Goal: Transaction & Acquisition: Book appointment/travel/reservation

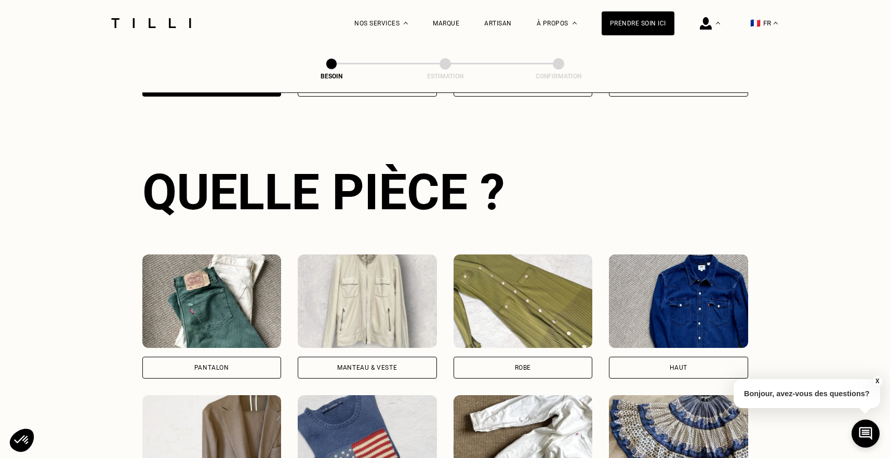
scroll to position [338, 0]
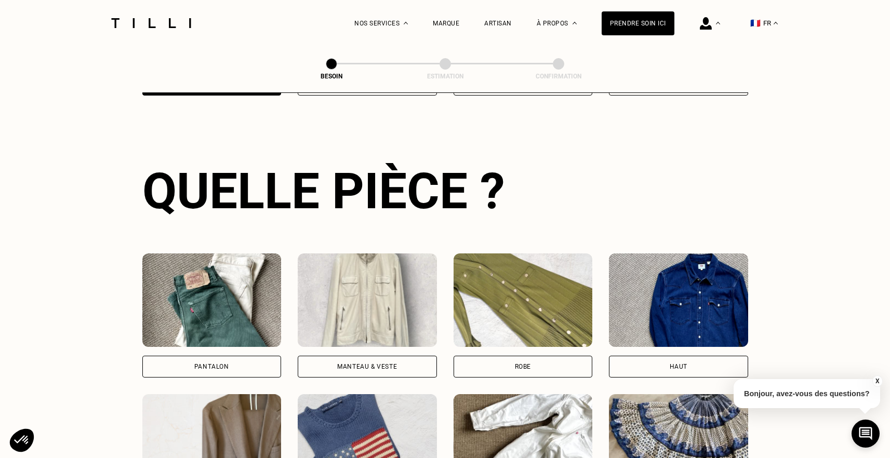
click at [220, 312] on img at bounding box center [211, 301] width 139 height 94
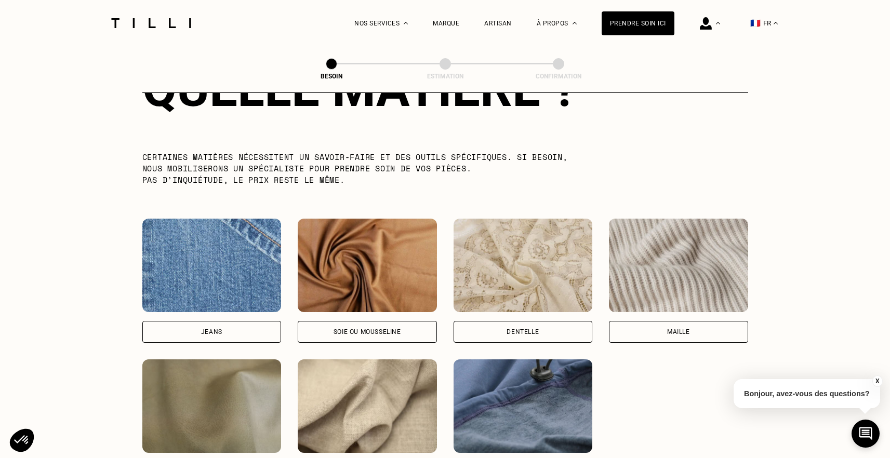
click at [226, 260] on img at bounding box center [211, 266] width 139 height 94
select select "FR"
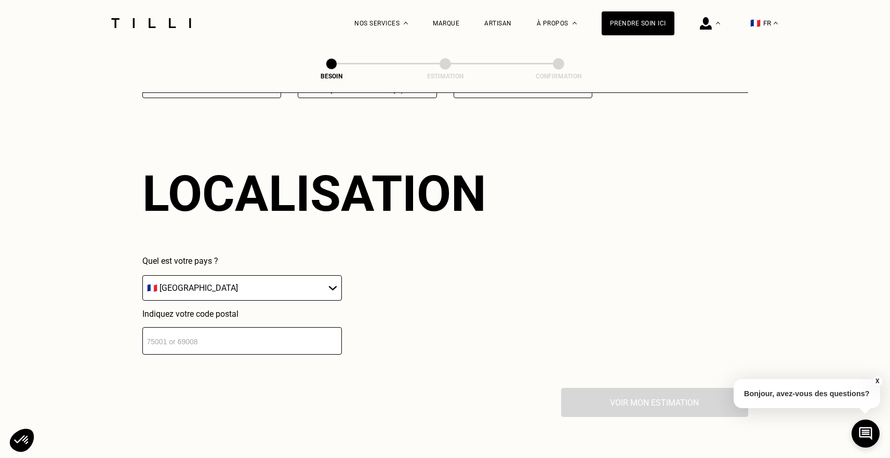
scroll to position [1394, 0]
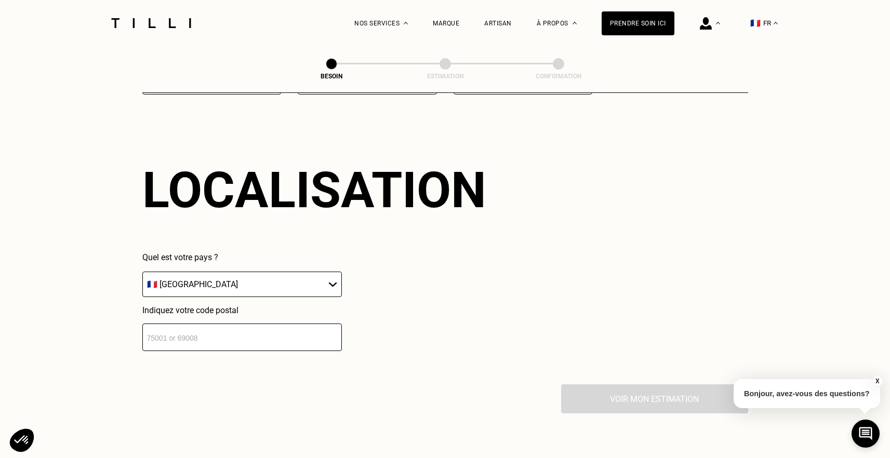
click at [216, 328] on input "number" at bounding box center [242, 338] width 200 height 28
type input "59800"
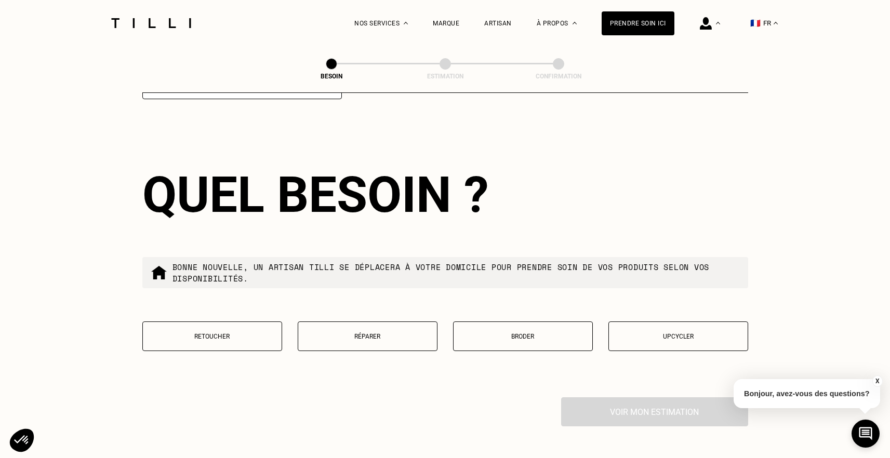
scroll to position [1650, 0]
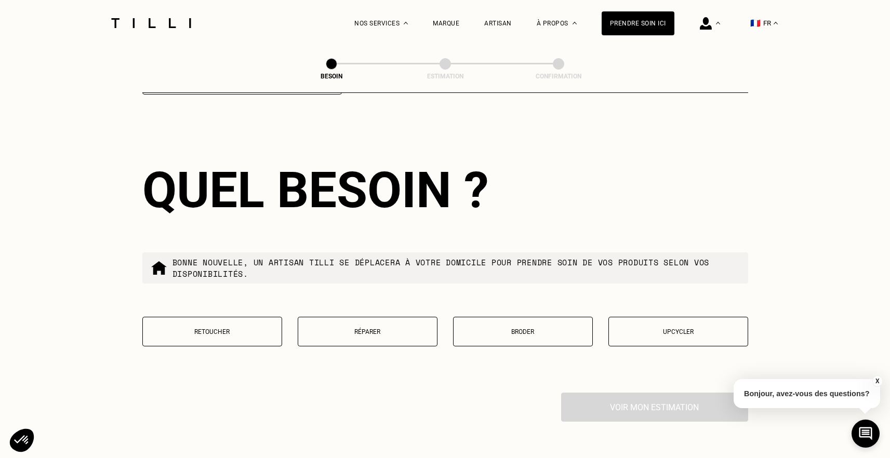
click at [237, 328] on p "Retoucher" at bounding box center [212, 331] width 128 height 7
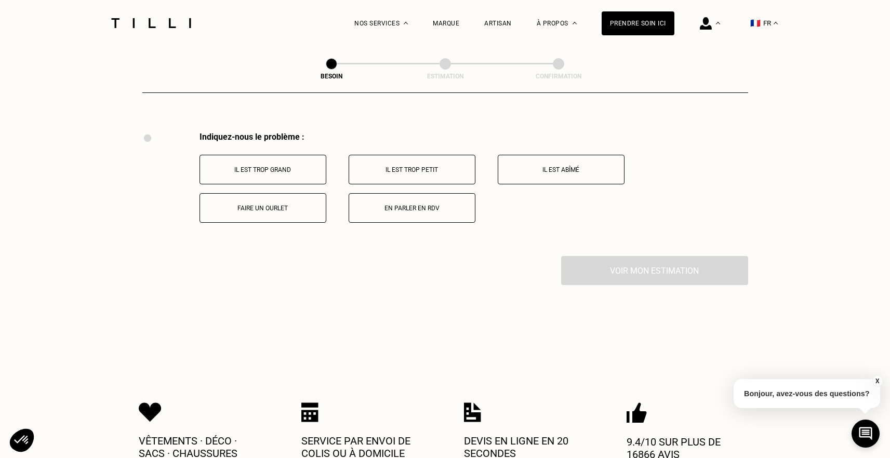
scroll to position [1916, 0]
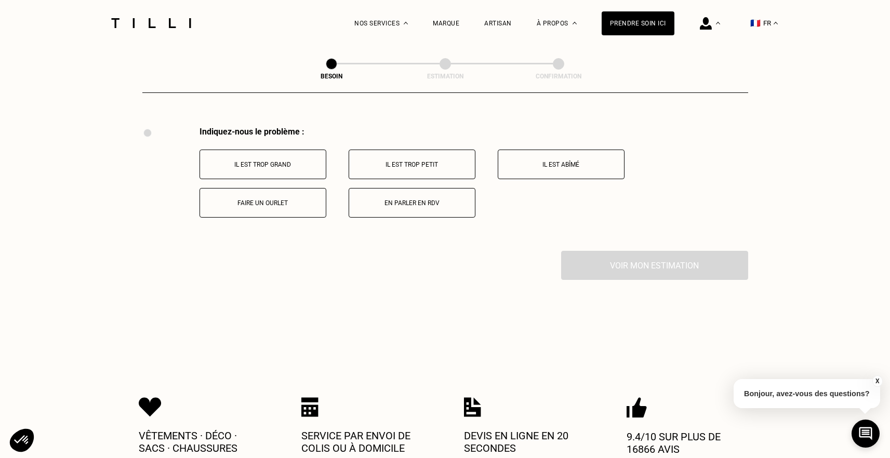
click at [261, 200] on p "Faire un ourlet" at bounding box center [262, 203] width 115 height 7
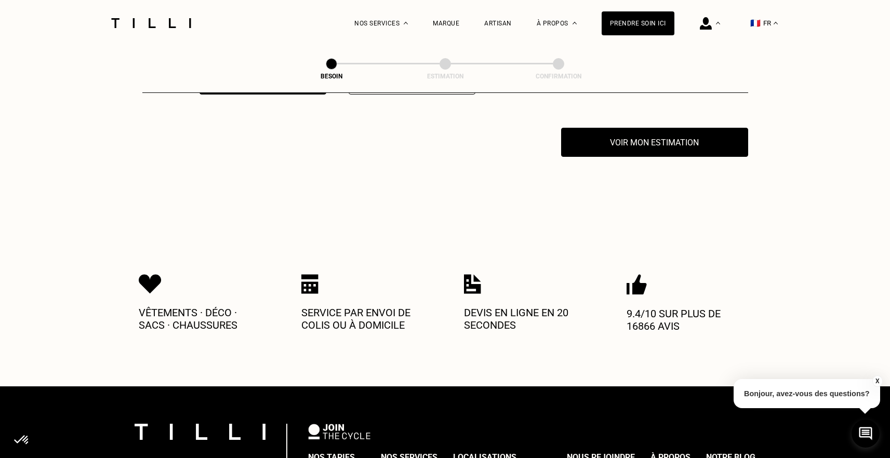
scroll to position [2041, 0]
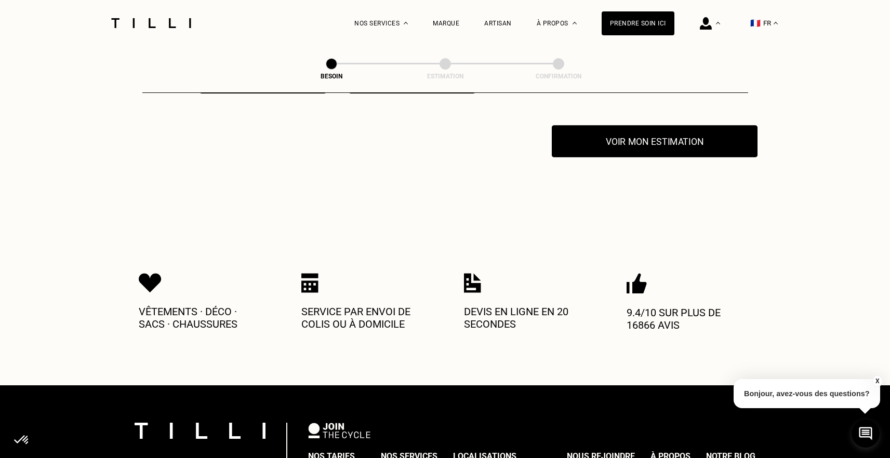
click at [634, 131] on button "Voir mon estimation" at bounding box center [655, 141] width 206 height 32
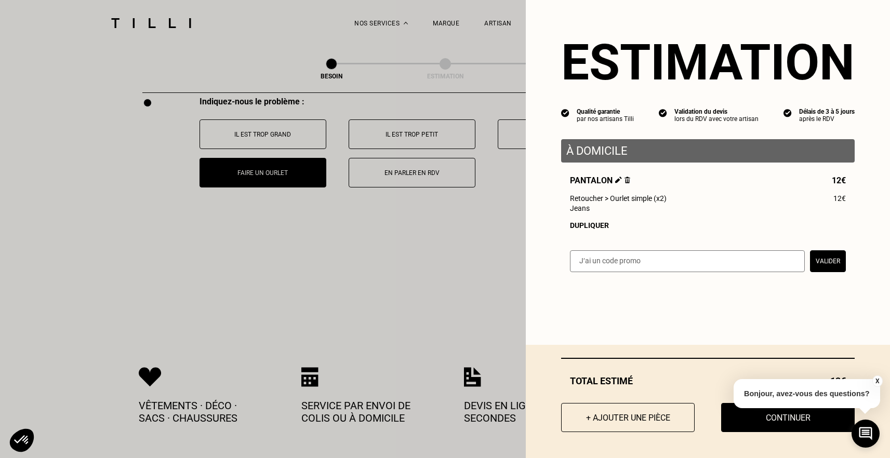
scroll to position [1944, 0]
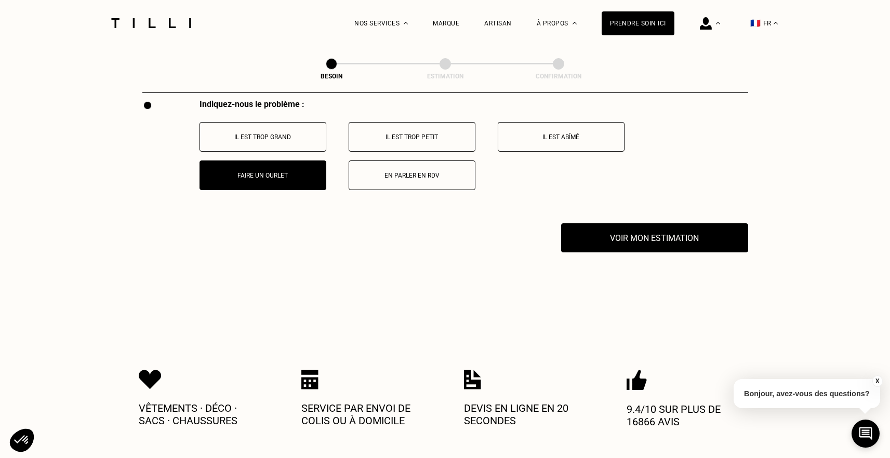
click at [878, 382] on button "X" at bounding box center [877, 381] width 10 height 11
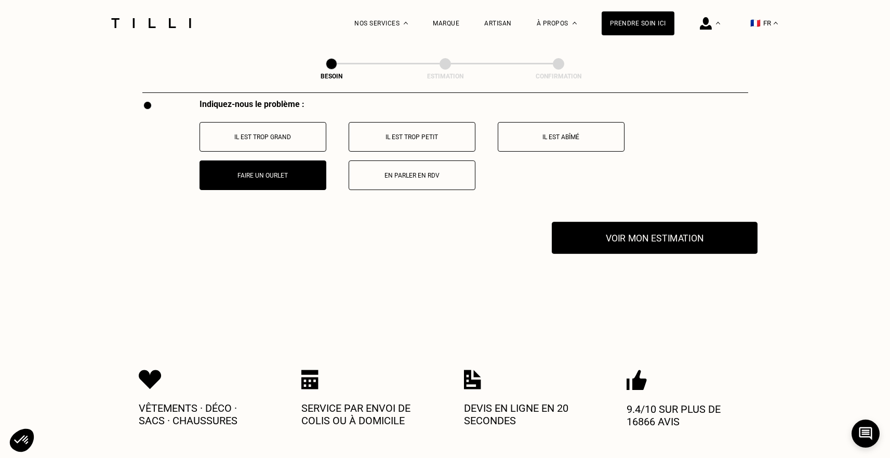
click at [672, 232] on button "Voir mon estimation" at bounding box center [655, 238] width 206 height 32
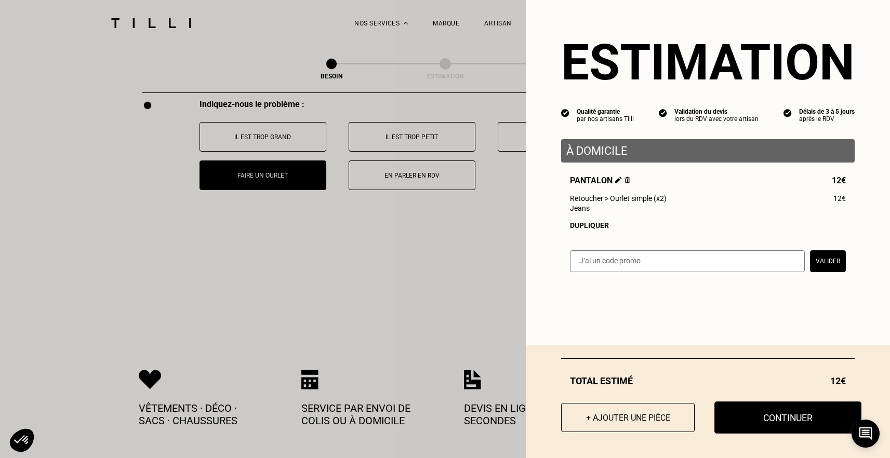
click at [774, 423] on button "Continuer" at bounding box center [787, 418] width 147 height 32
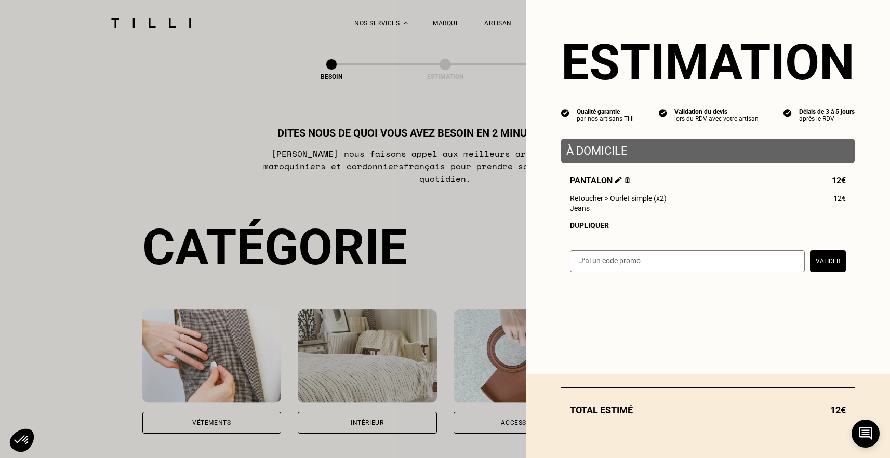
select select "FR"
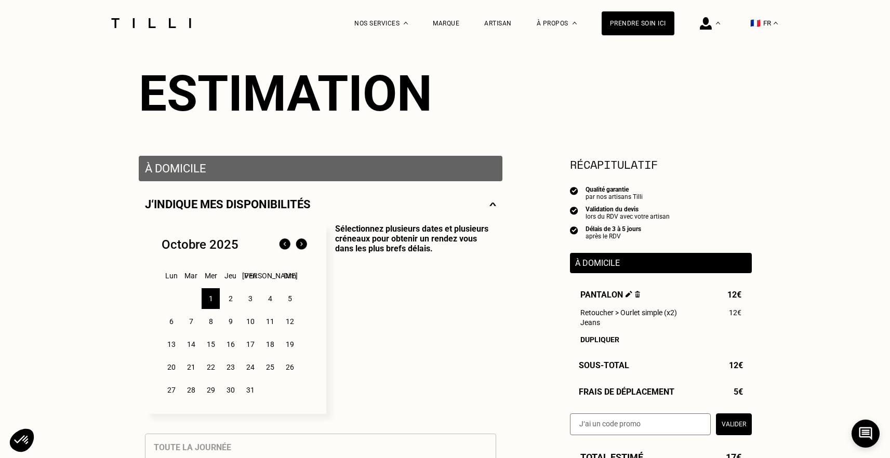
scroll to position [102, 0]
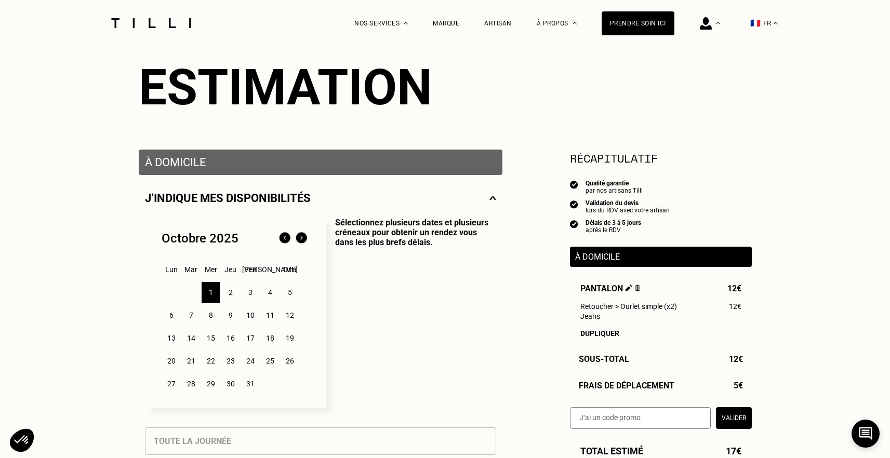
click at [232, 293] on div "2" at bounding box center [230, 292] width 18 height 21
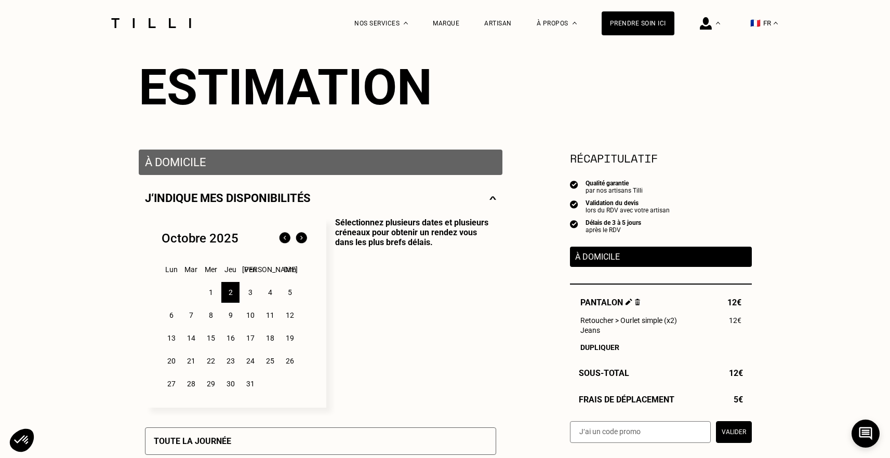
click at [257, 298] on div "3" at bounding box center [250, 292] width 18 height 21
click at [272, 294] on div "4" at bounding box center [270, 292] width 18 height 21
click at [247, 296] on div "3" at bounding box center [250, 292] width 18 height 21
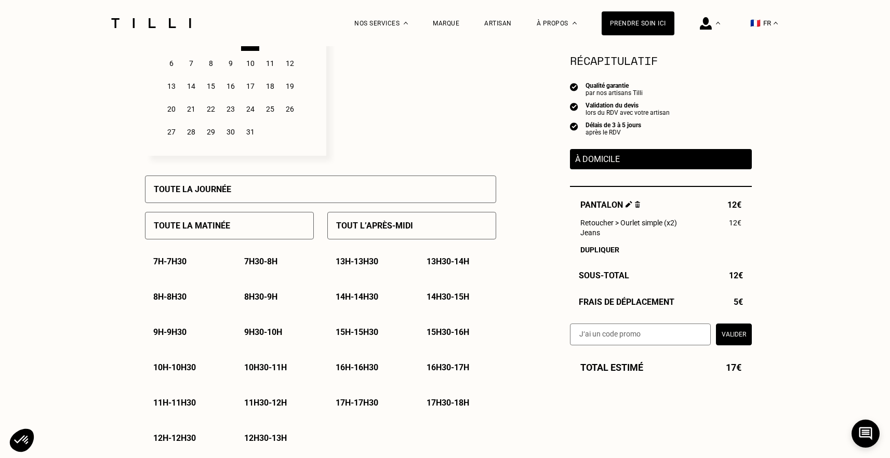
scroll to position [359, 0]
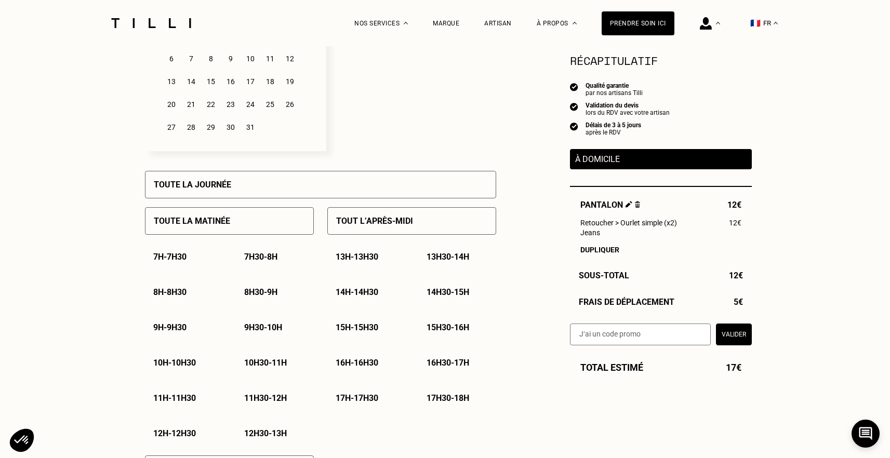
click at [251, 217] on div "Toute la matinée" at bounding box center [229, 221] width 169 height 28
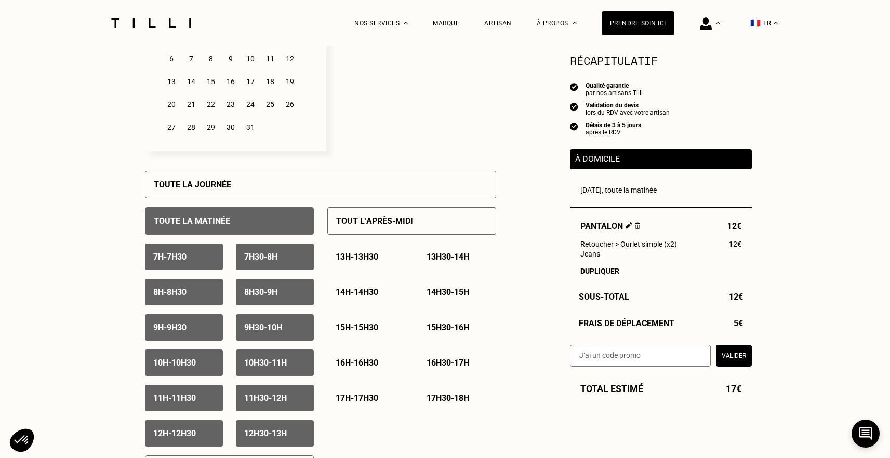
click at [270, 197] on div "Toute la journée" at bounding box center [320, 185] width 351 height 28
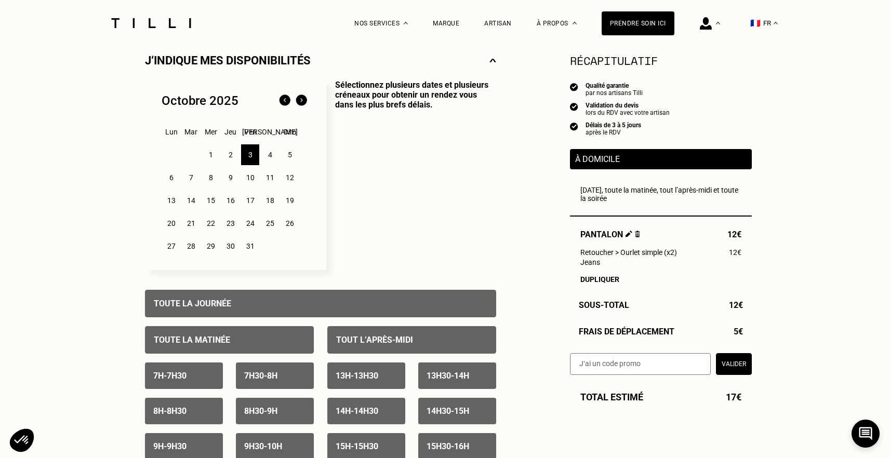
scroll to position [233, 0]
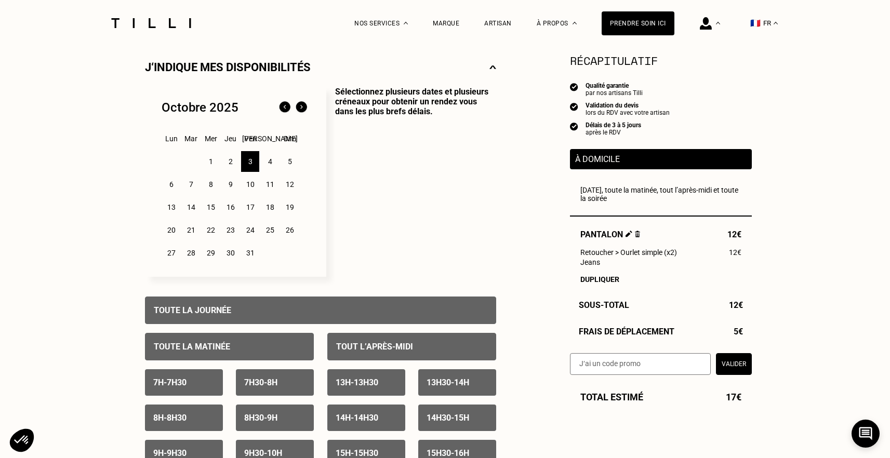
click at [229, 160] on div "2" at bounding box center [230, 161] width 18 height 21
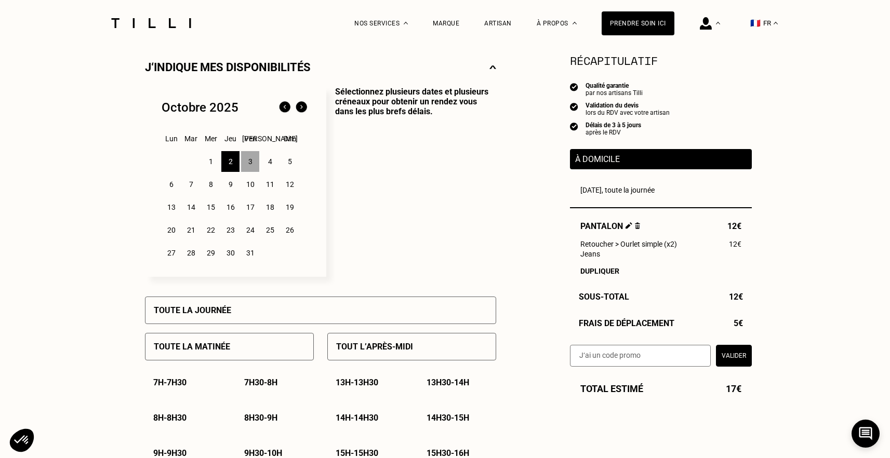
click at [248, 165] on div "3" at bounding box center [250, 161] width 18 height 21
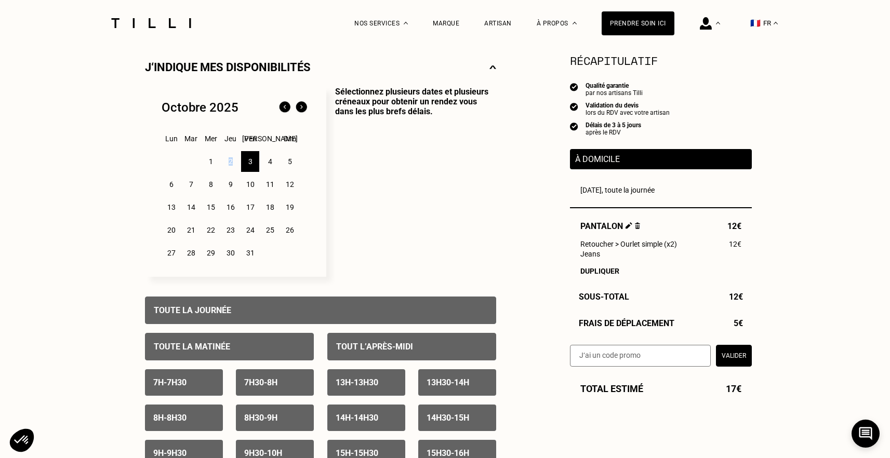
click at [230, 163] on div "2" at bounding box center [230, 161] width 18 height 21
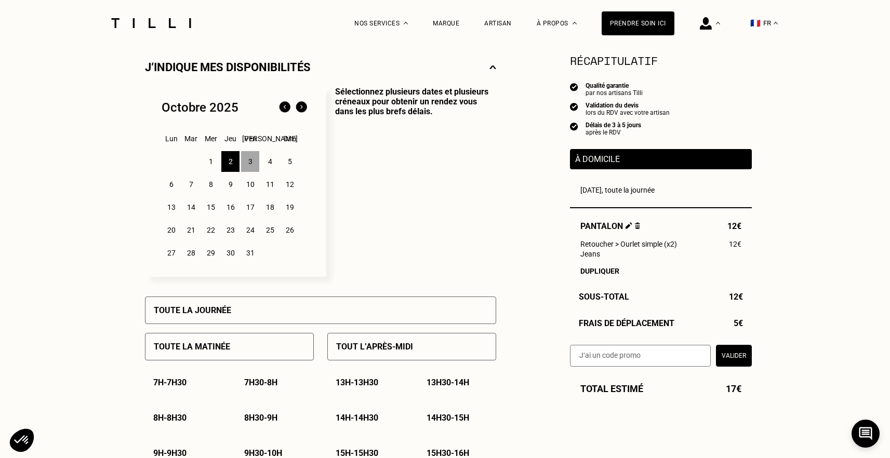
click at [263, 163] on div "4" at bounding box center [270, 161] width 18 height 21
click at [293, 162] on div "5" at bounding box center [290, 161] width 18 height 21
click at [298, 189] on div "12" at bounding box center [290, 184] width 18 height 21
click at [322, 187] on div "[DATE] Lun Mar Mer Jeu Ven Sam Dim 1 2 3 4 5 6 7 8 9 10 11 12 13 14 15 16 17 18…" at bounding box center [235, 182] width 181 height 190
click at [249, 162] on div "3" at bounding box center [250, 161] width 18 height 21
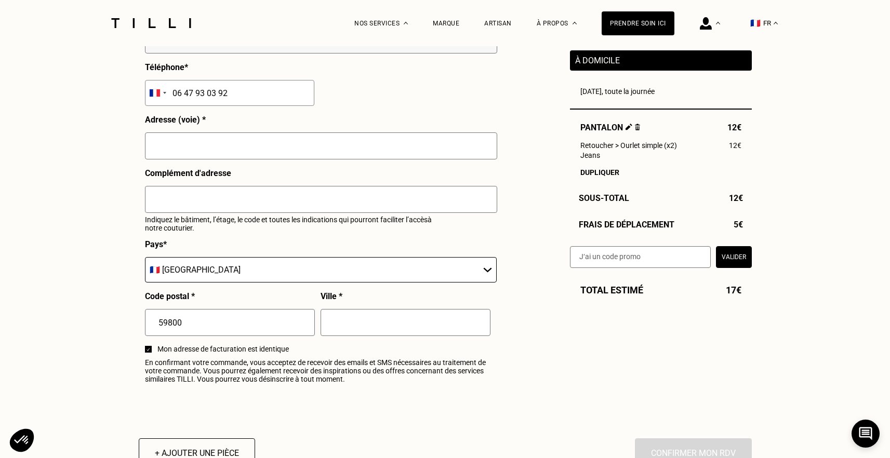
scroll to position [1148, 0]
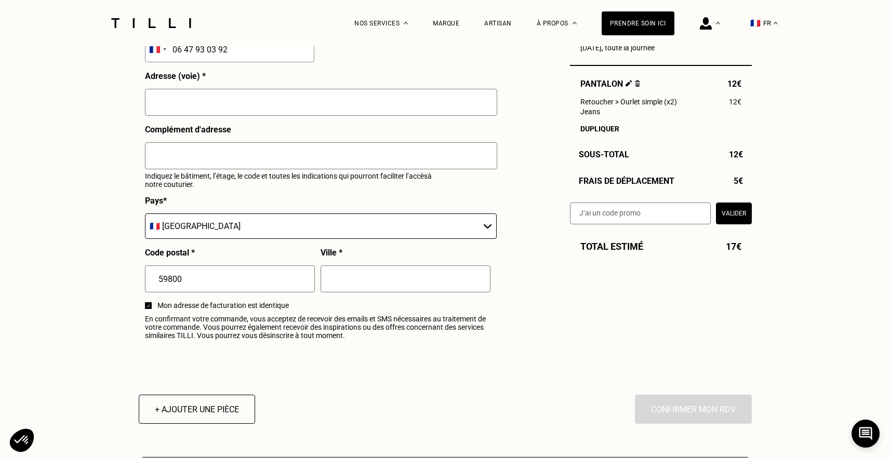
click at [320, 92] on input "text" at bounding box center [321, 102] width 352 height 27
type input "[STREET_ADDRESS]"
type input "Lille"
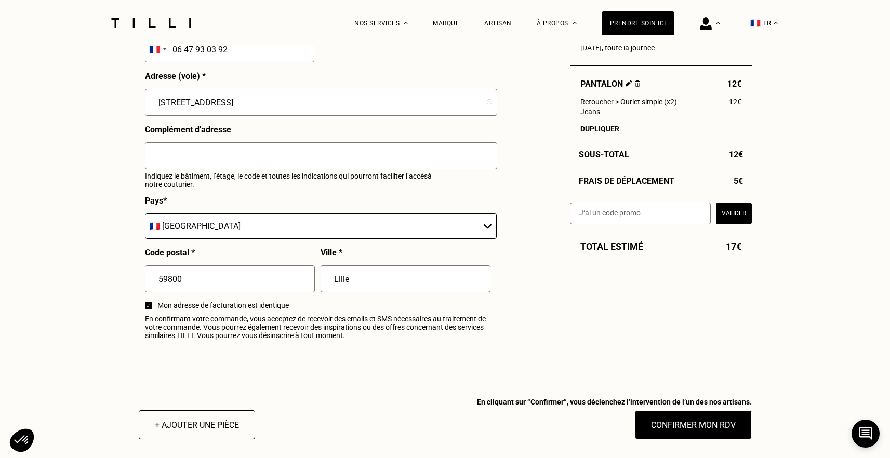
click at [213, 164] on input "text" at bounding box center [321, 155] width 352 height 27
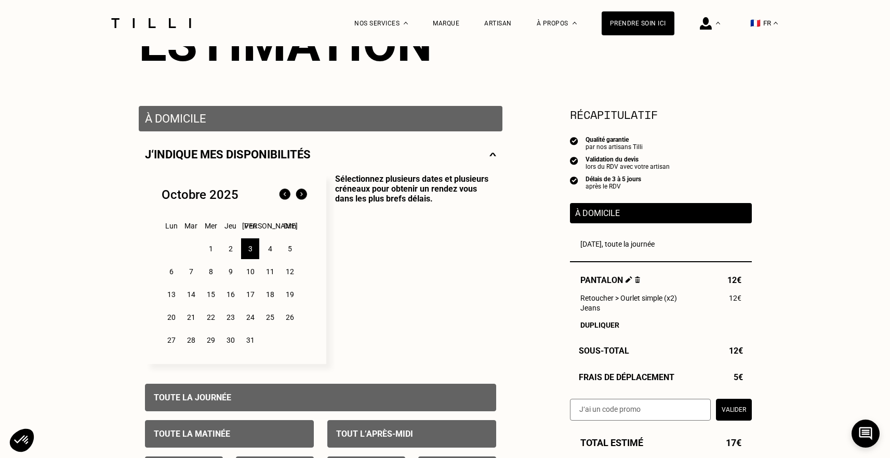
scroll to position [146, 0]
drag, startPoint x: 668, startPoint y: 297, endPoint x: 686, endPoint y: 298, distance: 18.2
click at [686, 298] on div "Retoucher > Ourlet simple (x2) 12€" at bounding box center [660, 298] width 161 height 8
click at [685, 303] on div "Jeans" at bounding box center [660, 307] width 161 height 8
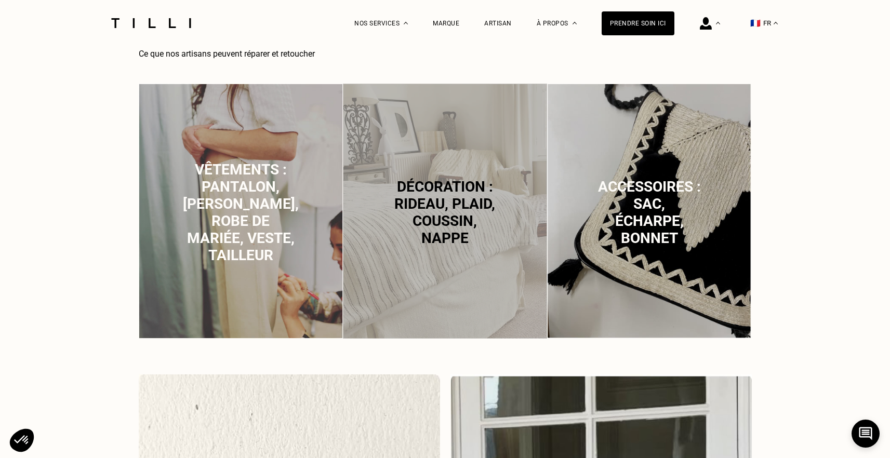
scroll to position [674, 0]
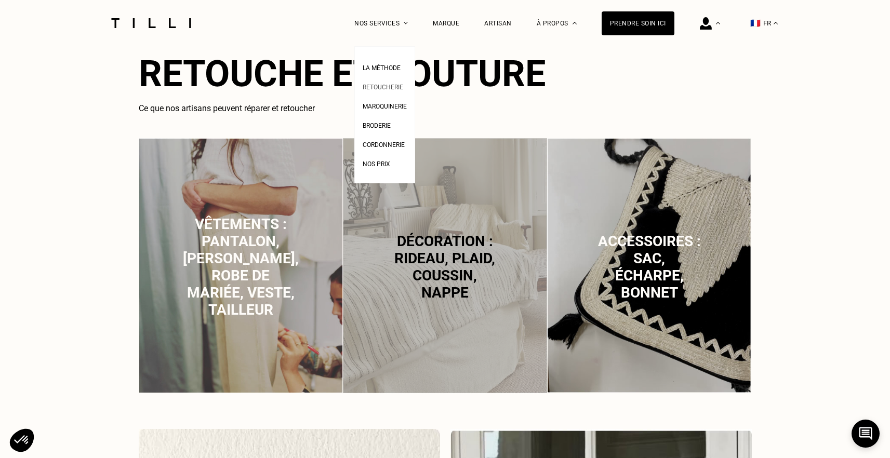
click at [396, 86] on span "Retoucherie" at bounding box center [383, 87] width 41 height 7
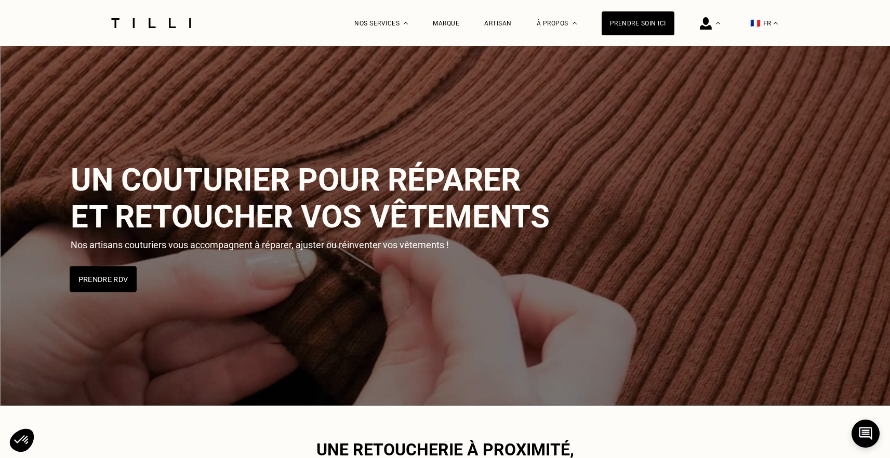
click at [107, 280] on button "Prendre RDV" at bounding box center [103, 279] width 67 height 26
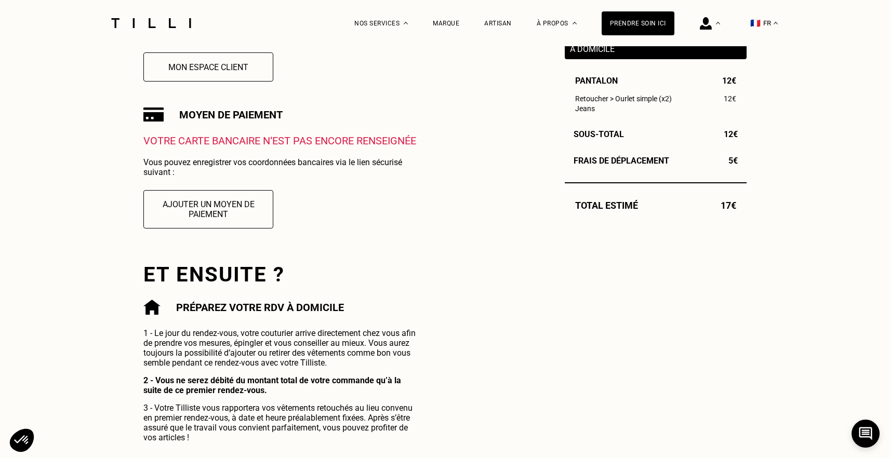
scroll to position [250, 0]
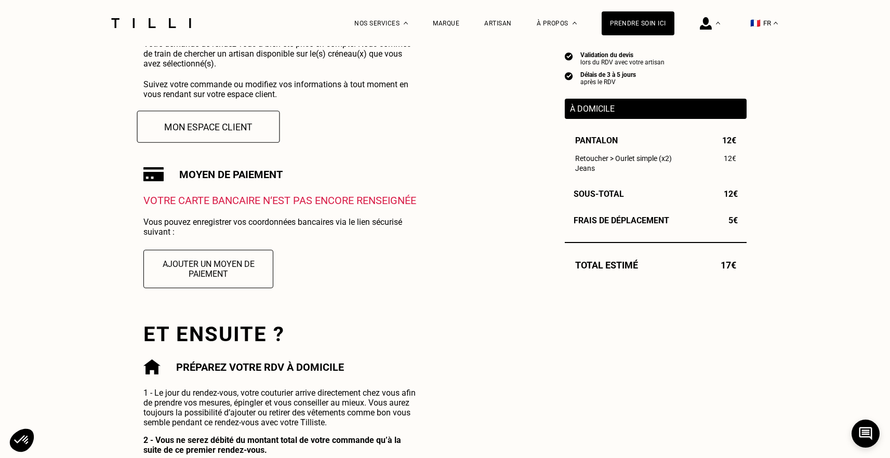
click at [233, 124] on button "Mon espace client" at bounding box center [208, 127] width 143 height 32
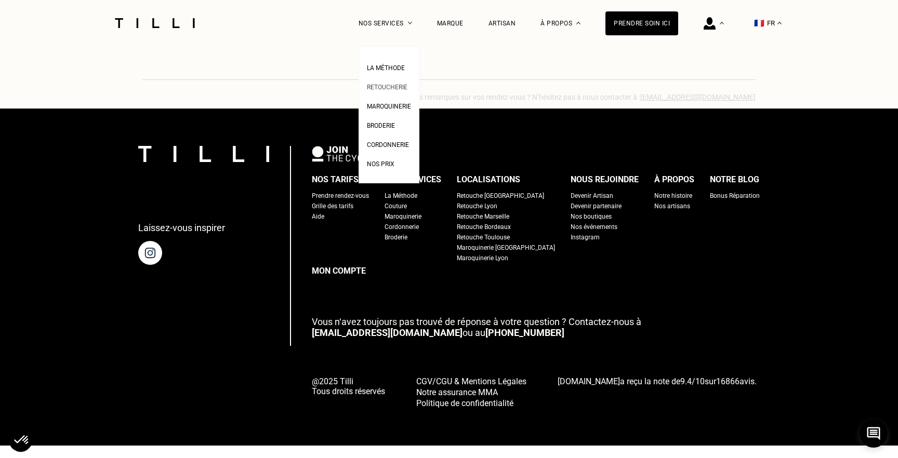
click at [398, 88] on span "Retoucherie" at bounding box center [387, 87] width 41 height 7
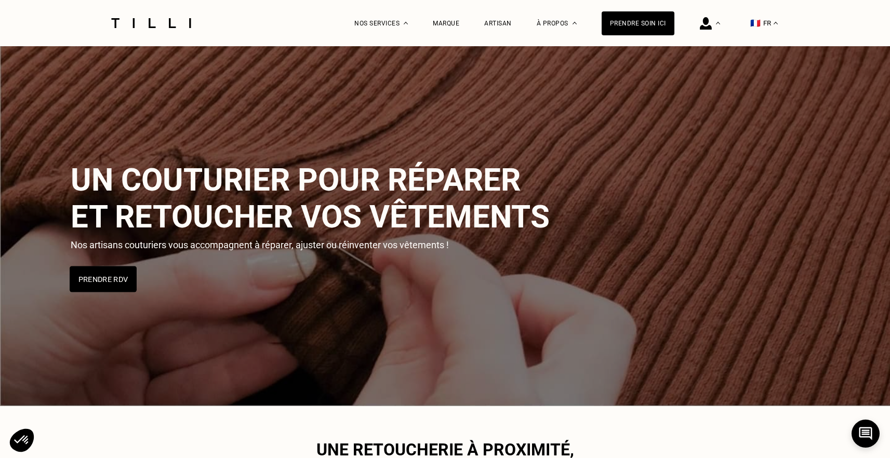
click at [125, 273] on button "Prendre RDV" at bounding box center [103, 279] width 67 height 26
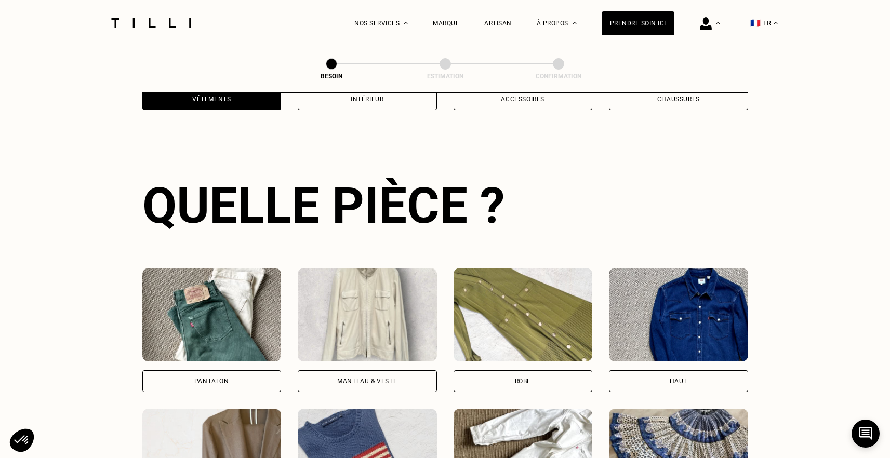
click at [220, 347] on img at bounding box center [211, 315] width 139 height 94
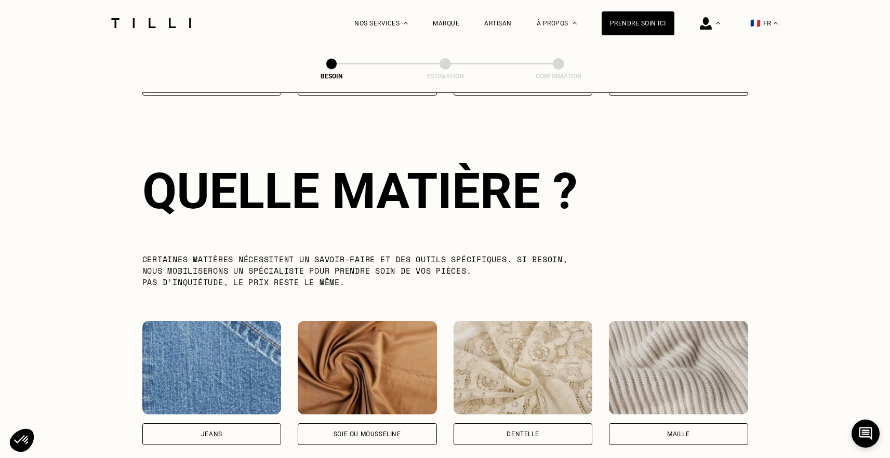
click at [221, 360] on img at bounding box center [211, 368] width 139 height 94
select select "FR"
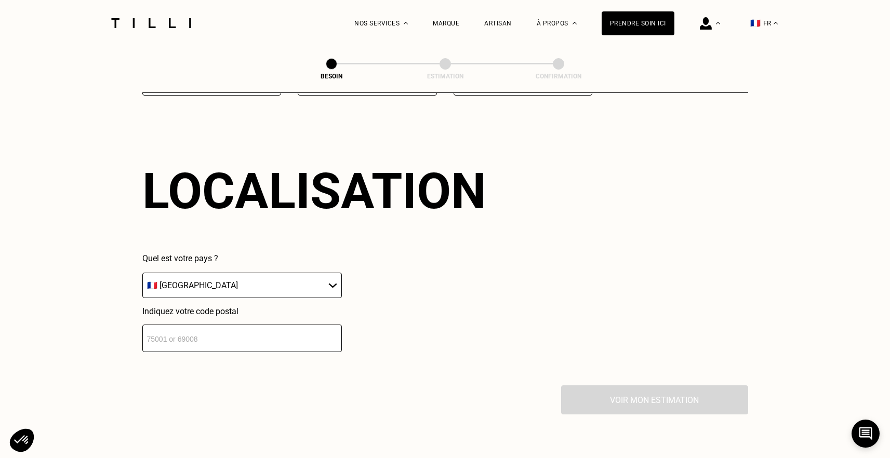
scroll to position [1394, 0]
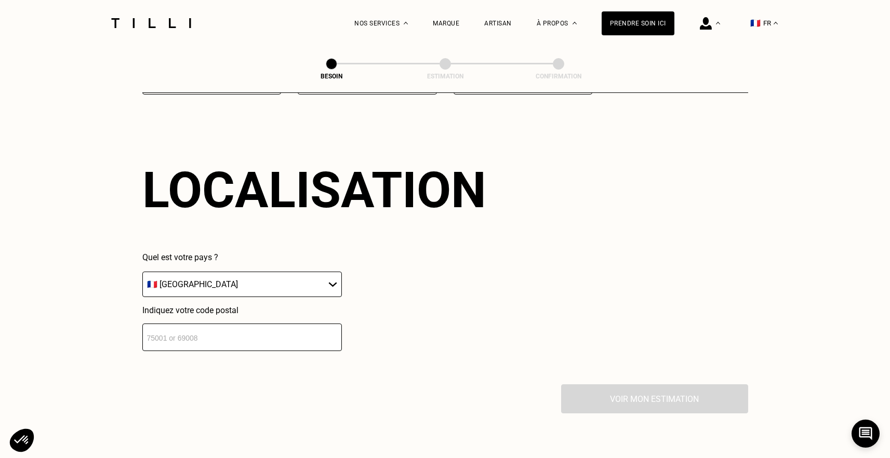
click at [250, 339] on input "number" at bounding box center [242, 338] width 200 height 28
type input "59800"
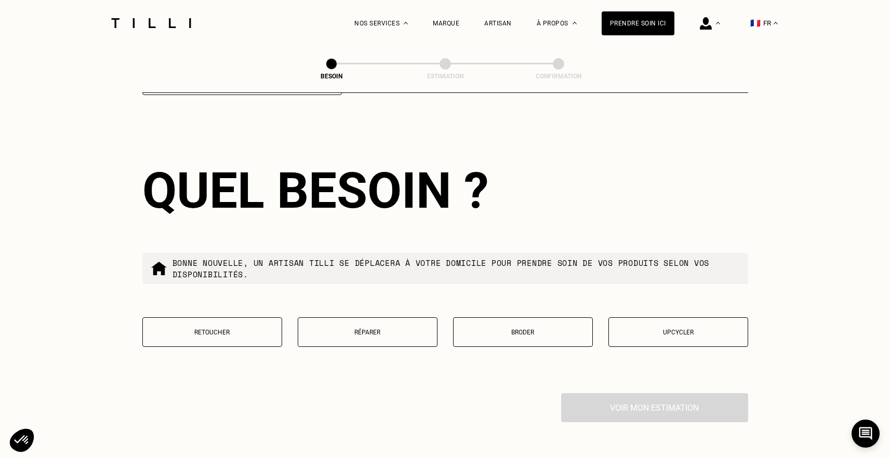
scroll to position [1650, 0]
click at [693, 328] on p "Upcycler" at bounding box center [678, 331] width 128 height 7
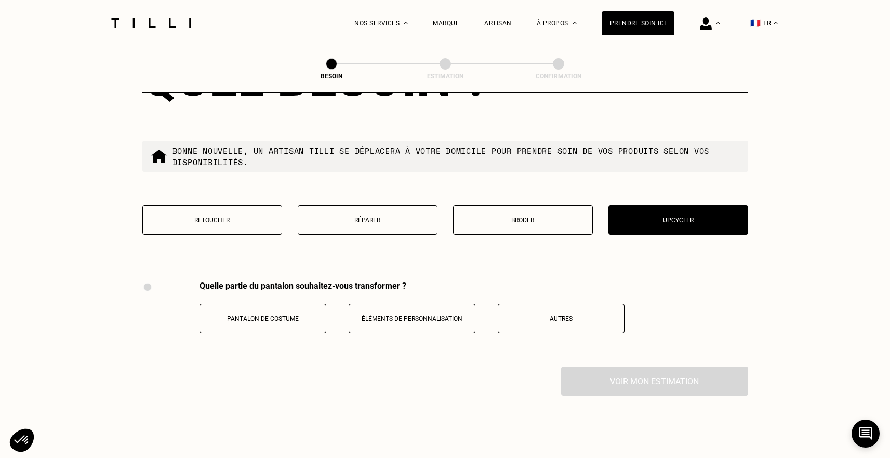
scroll to position [1760, 0]
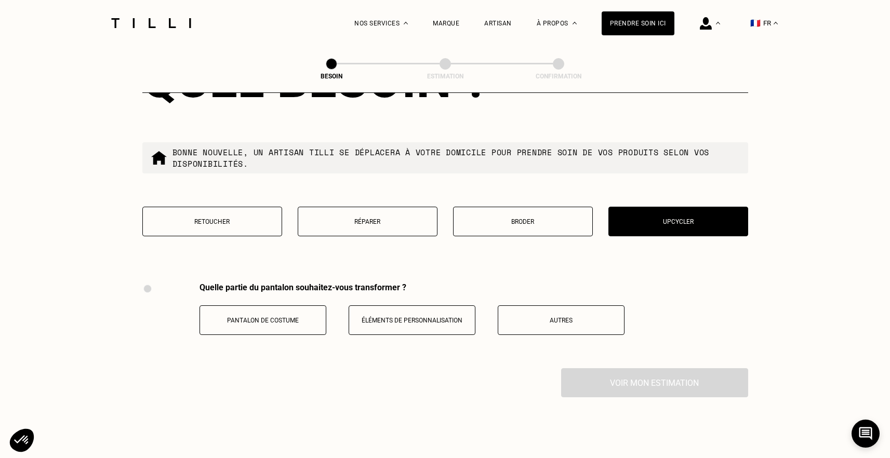
click at [526, 221] on button "Broder" at bounding box center [523, 222] width 140 height 30
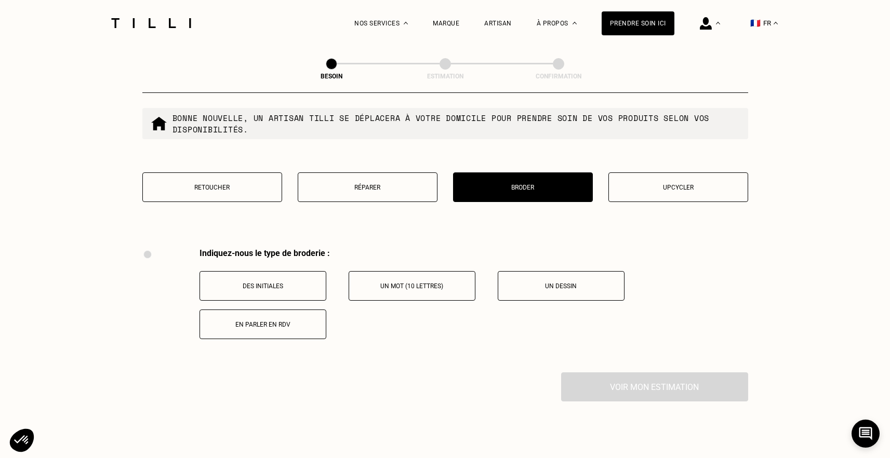
scroll to position [1792, 0]
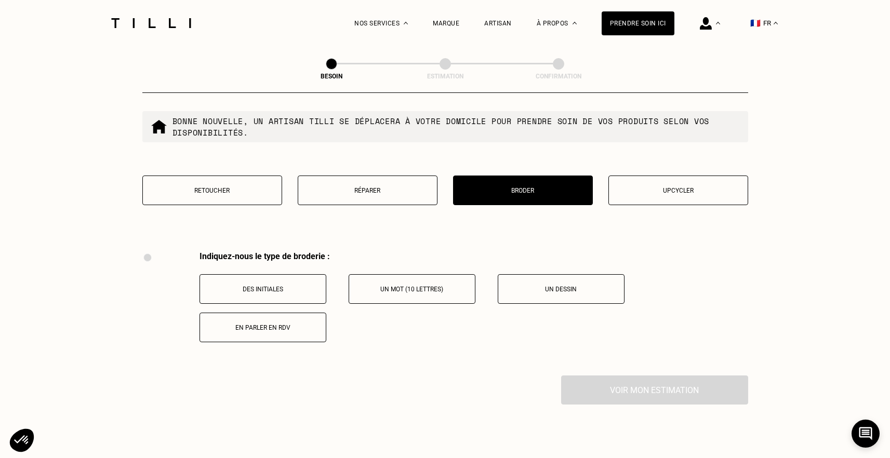
click at [249, 187] on p "Retoucher" at bounding box center [212, 190] width 128 height 7
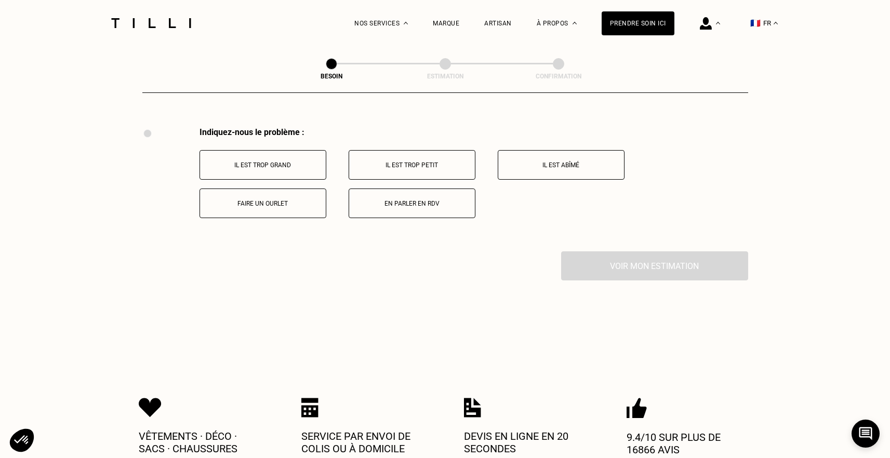
scroll to position [1916, 0]
click at [306, 161] on p "Il est trop grand" at bounding box center [262, 164] width 115 height 7
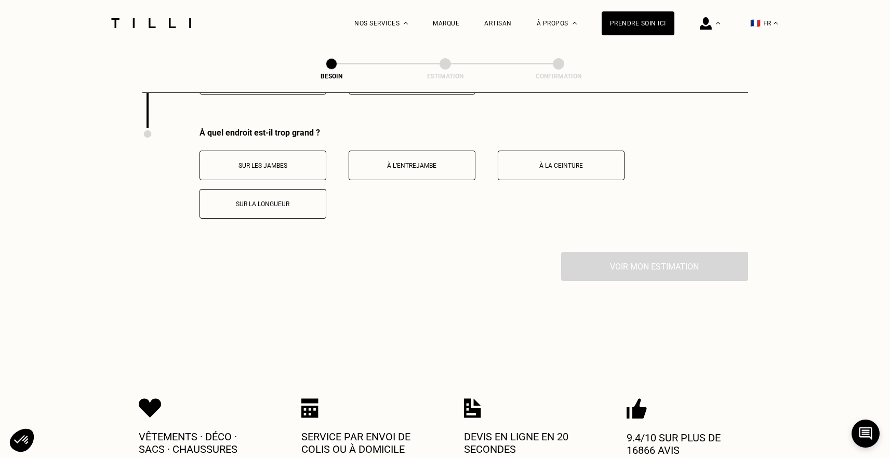
scroll to position [2041, 0]
click at [294, 188] on button "Sur la longueur" at bounding box center [263, 203] width 127 height 30
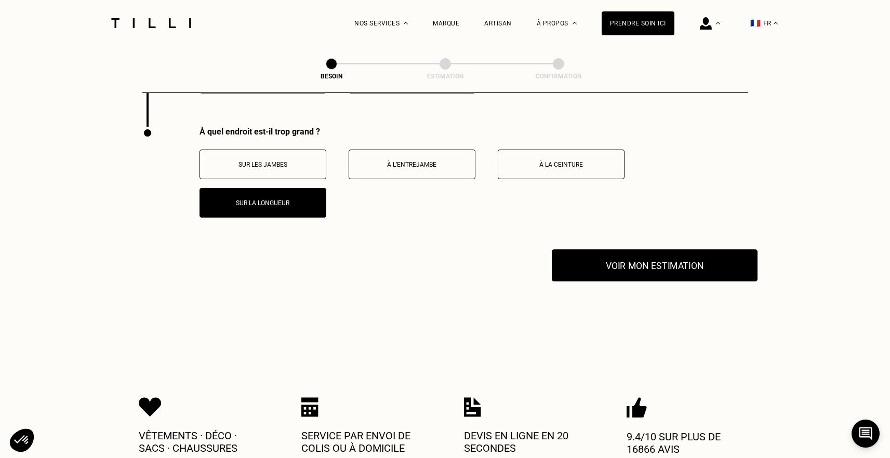
click at [635, 256] on button "Voir mon estimation" at bounding box center [655, 265] width 206 height 32
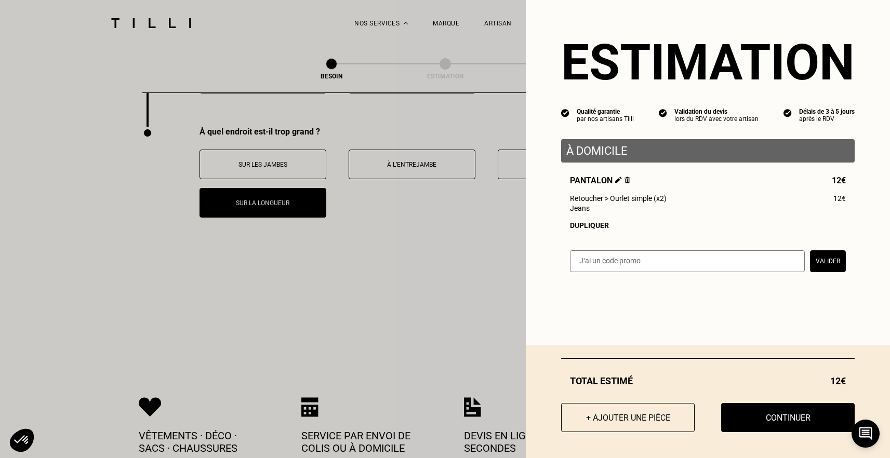
click at [625, 178] on img at bounding box center [628, 180] width 6 height 7
click at [625, 179] on img at bounding box center [628, 180] width 6 height 7
click at [625, 181] on img at bounding box center [628, 180] width 6 height 7
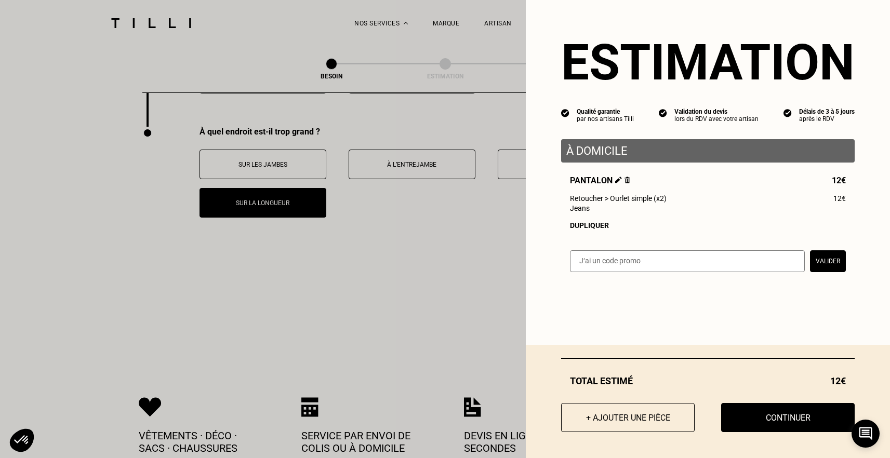
click at [625, 181] on img at bounding box center [628, 180] width 6 height 7
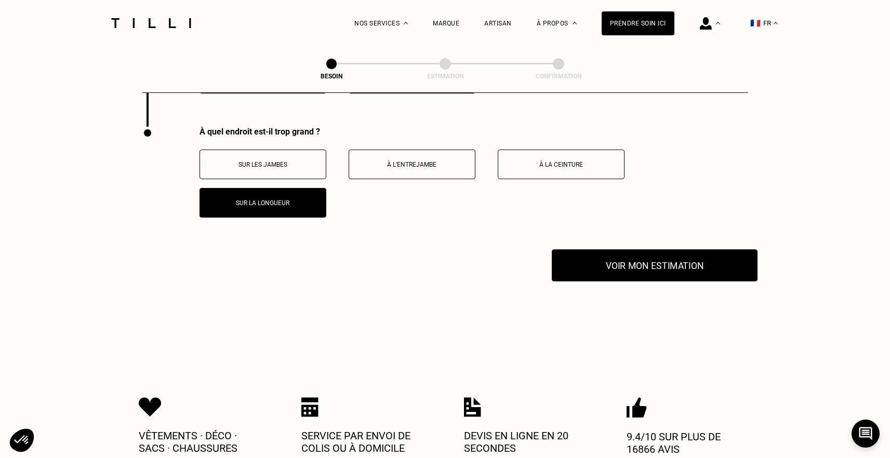
click at [585, 249] on button "Voir mon estimation" at bounding box center [655, 265] width 206 height 32
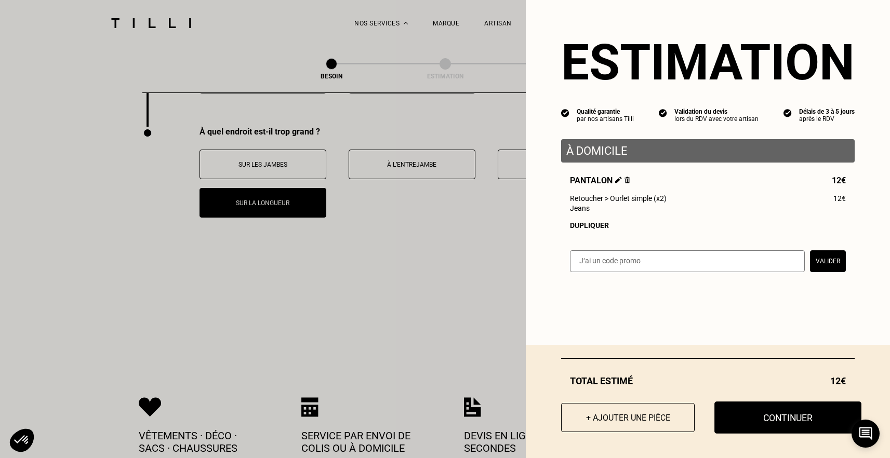
click at [767, 424] on button "Continuer" at bounding box center [787, 418] width 147 height 32
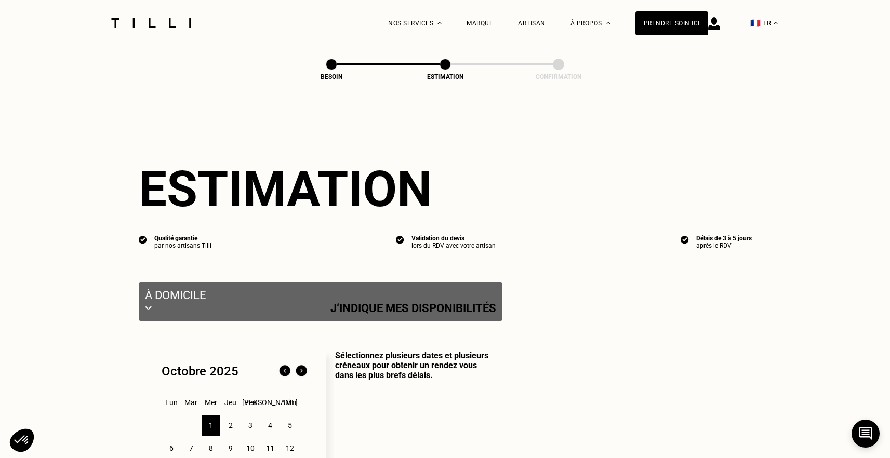
select select "FR"
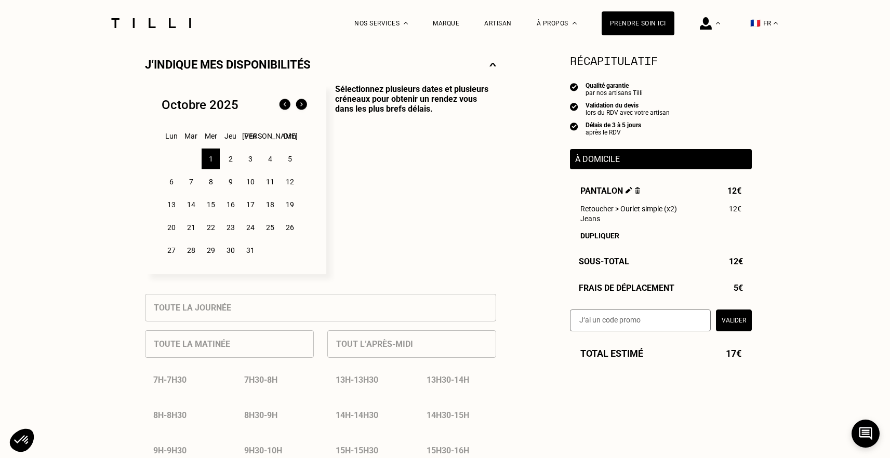
scroll to position [233, 0]
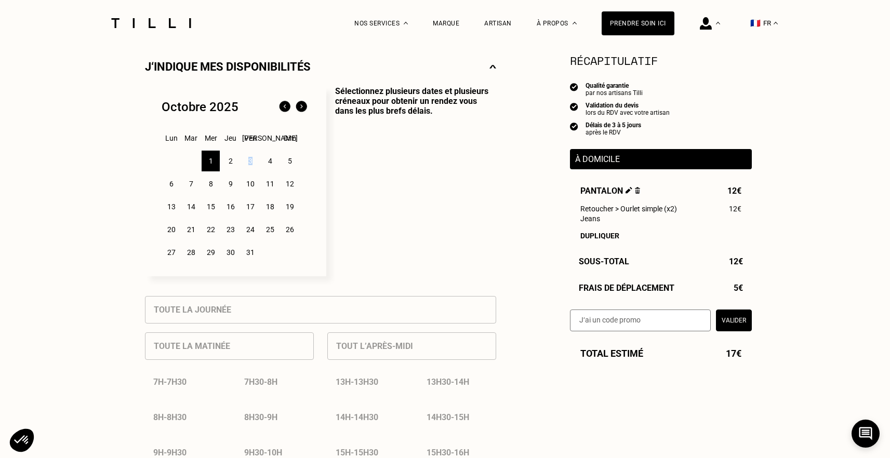
click at [250, 161] on div "3" at bounding box center [250, 161] width 18 height 21
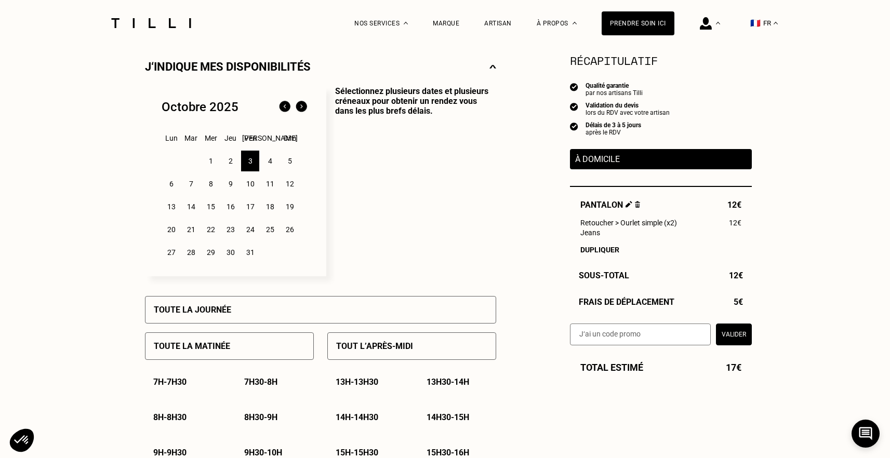
click at [351, 306] on div "Toute la journée" at bounding box center [320, 310] width 351 height 28
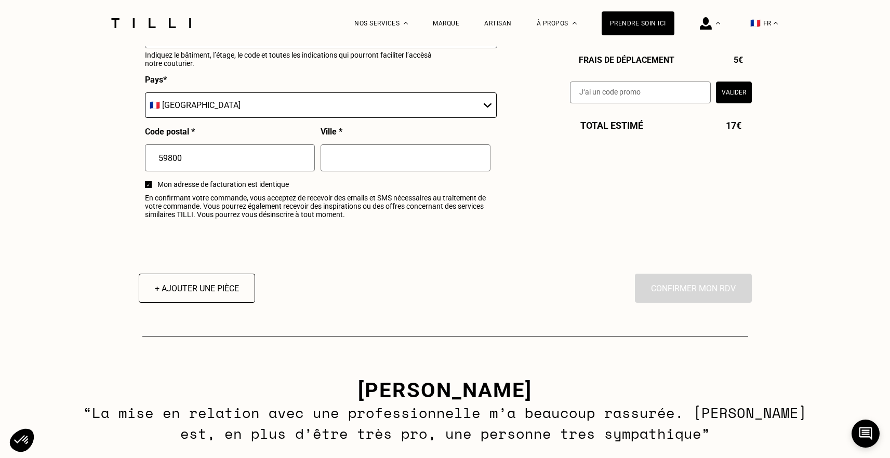
scroll to position [1241, 0]
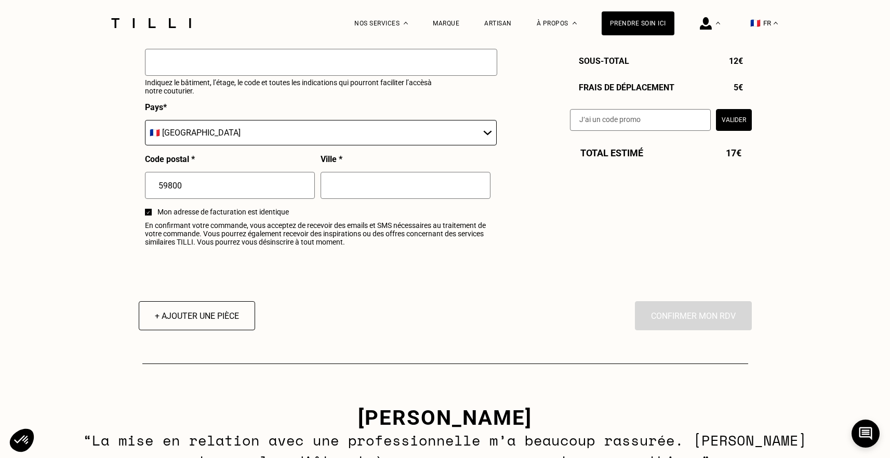
click at [381, 182] on input "text" at bounding box center [406, 185] width 170 height 27
type input "Lille"
type input "[STREET_ADDRESS]"
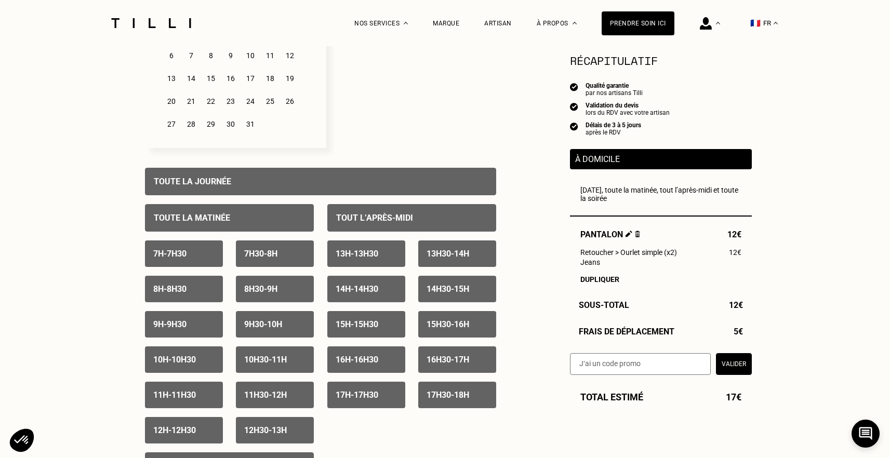
scroll to position [341, 0]
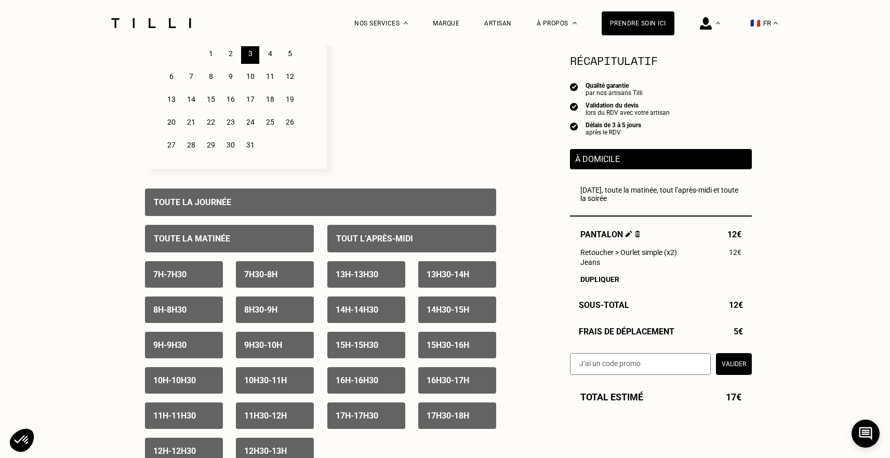
click at [276, 204] on div "Toute la journée" at bounding box center [320, 203] width 351 height 28
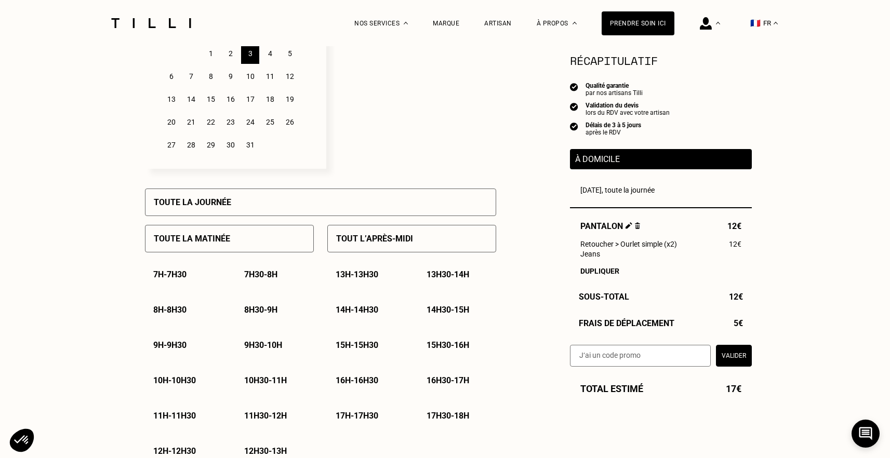
click at [276, 204] on div "Toute la journée" at bounding box center [320, 203] width 351 height 28
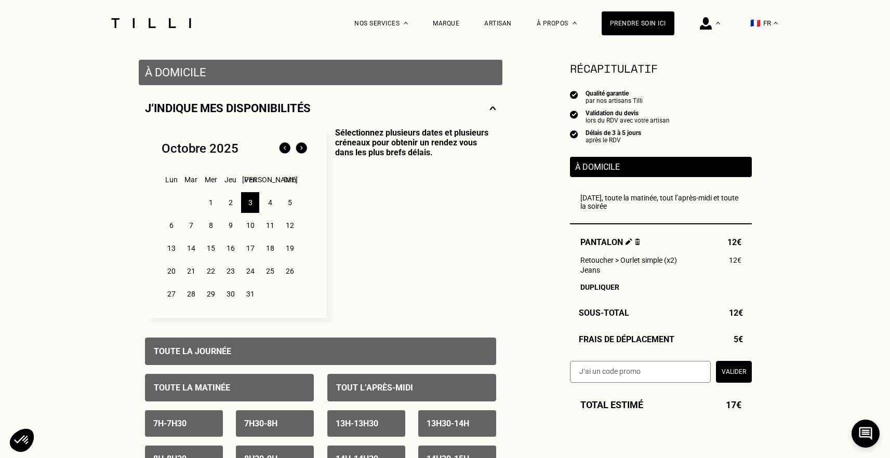
scroll to position [190, 0]
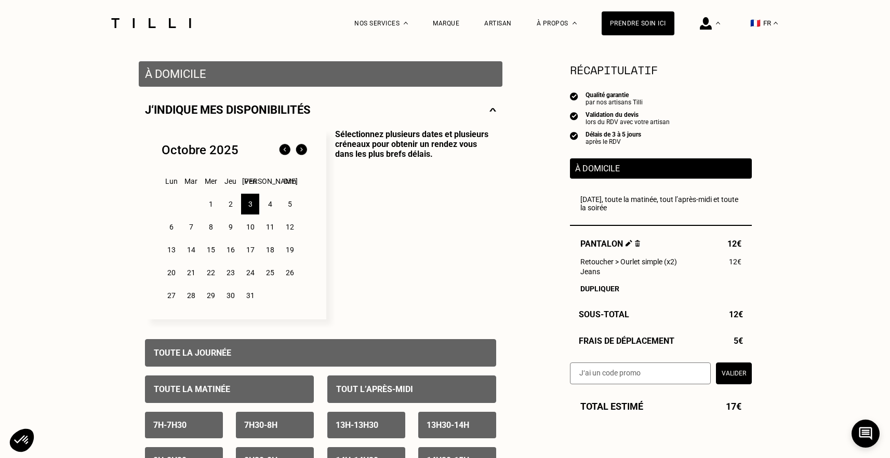
click at [272, 205] on div "4" at bounding box center [270, 204] width 18 height 21
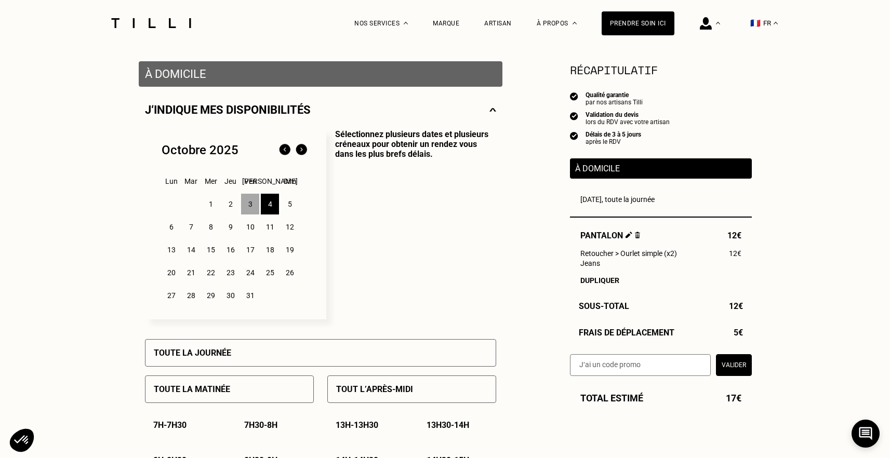
click at [249, 204] on div "3" at bounding box center [250, 204] width 18 height 21
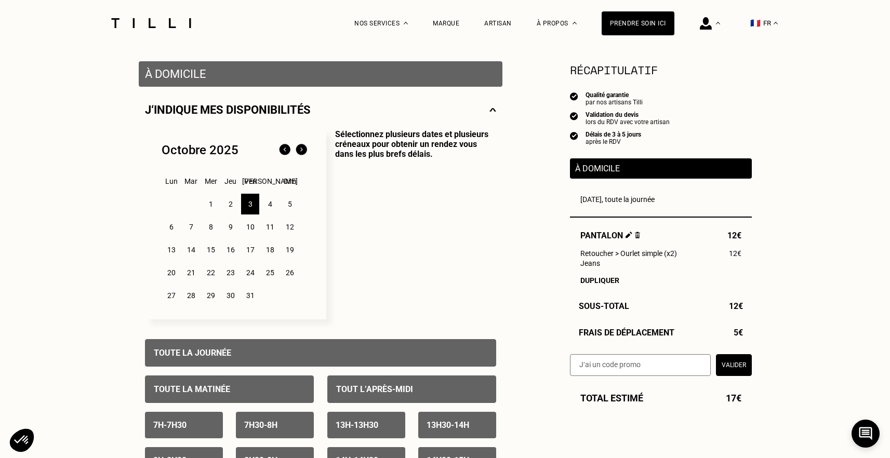
click at [275, 205] on div "4" at bounding box center [270, 204] width 18 height 21
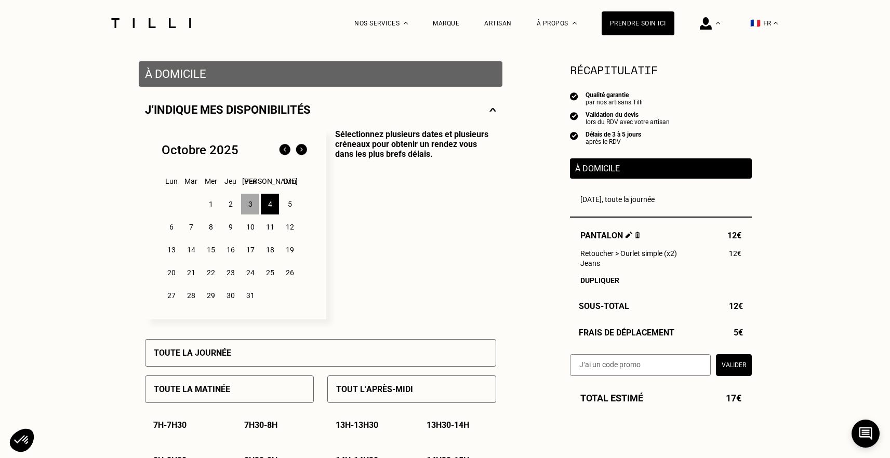
click at [257, 357] on div "Toute la journée" at bounding box center [320, 353] width 351 height 28
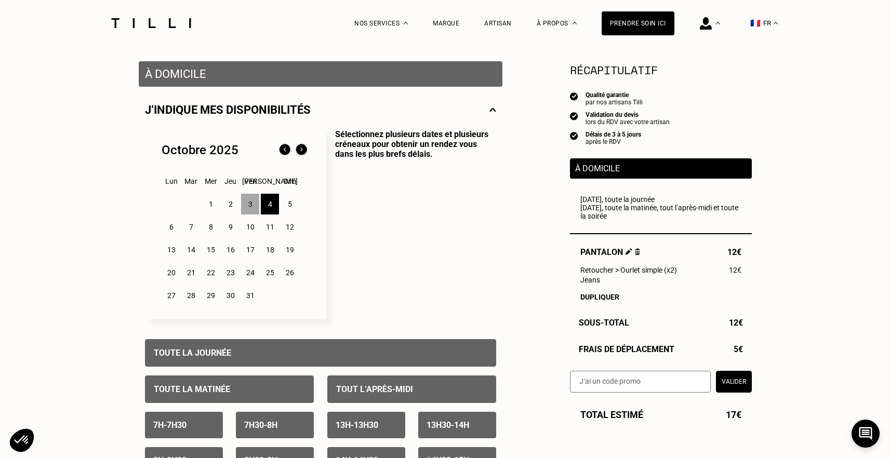
click at [289, 206] on div "5" at bounding box center [290, 204] width 18 height 21
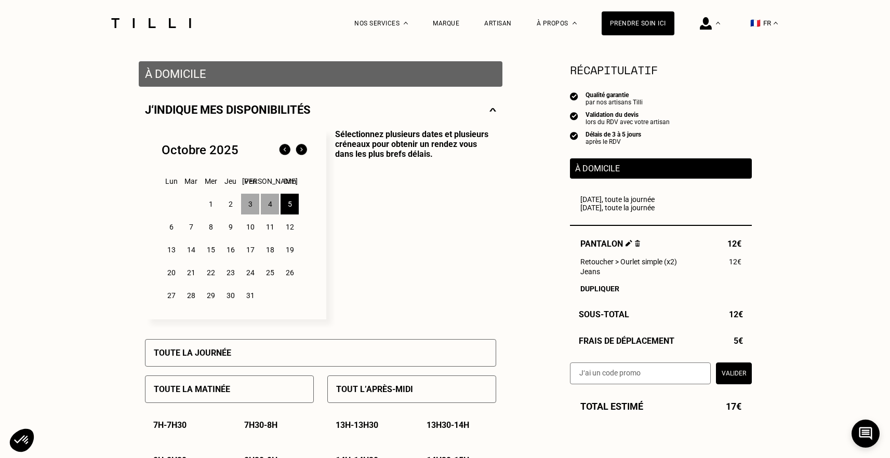
click at [294, 209] on div "5" at bounding box center [290, 204] width 18 height 21
click at [167, 233] on div "6" at bounding box center [171, 227] width 18 height 21
click at [274, 206] on div "4" at bounding box center [270, 204] width 18 height 21
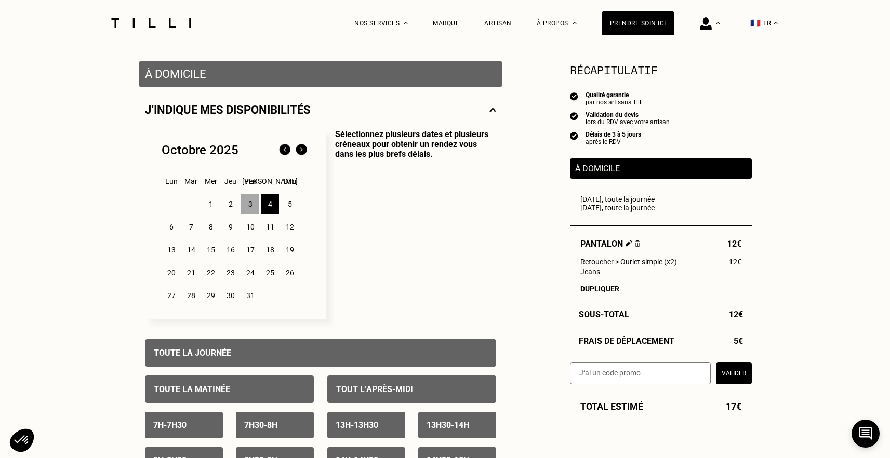
click at [274, 211] on div "4" at bounding box center [270, 204] width 18 height 21
click at [172, 231] on div "6" at bounding box center [171, 227] width 18 height 21
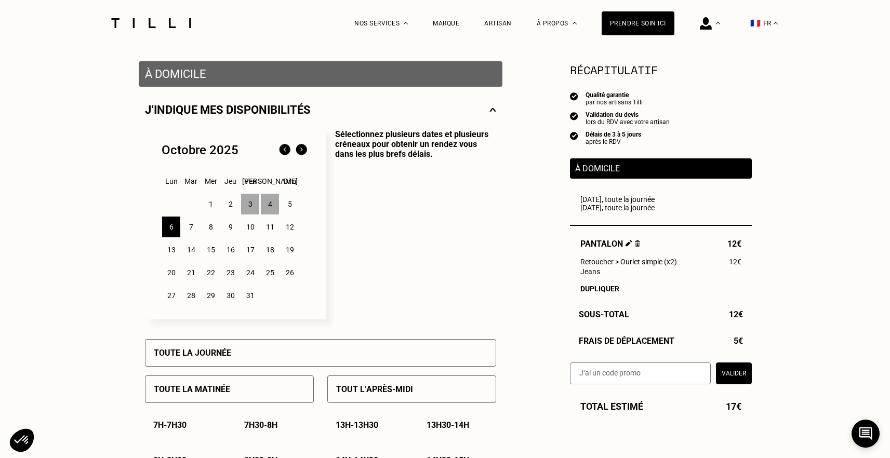
click at [269, 208] on div "4" at bounding box center [270, 204] width 18 height 21
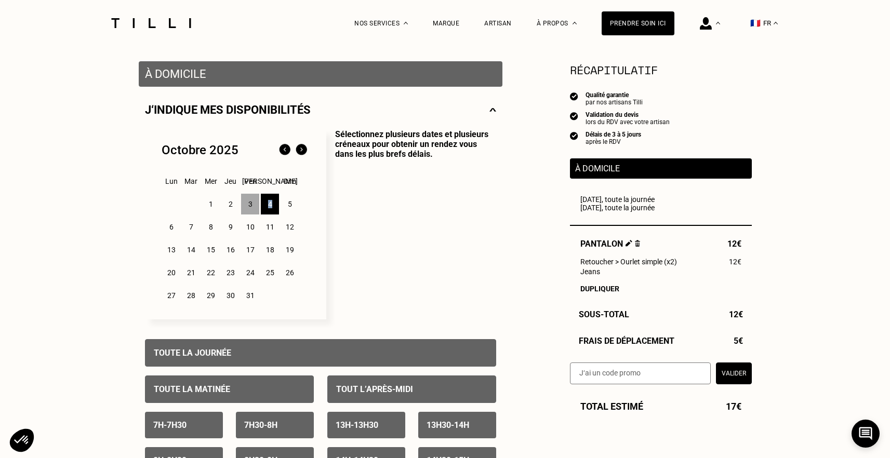
click at [269, 208] on div "4" at bounding box center [270, 204] width 18 height 21
click at [249, 211] on div "3" at bounding box center [250, 204] width 18 height 21
click at [269, 207] on div "4" at bounding box center [270, 204] width 18 height 21
click at [253, 206] on div "3" at bounding box center [250, 204] width 18 height 21
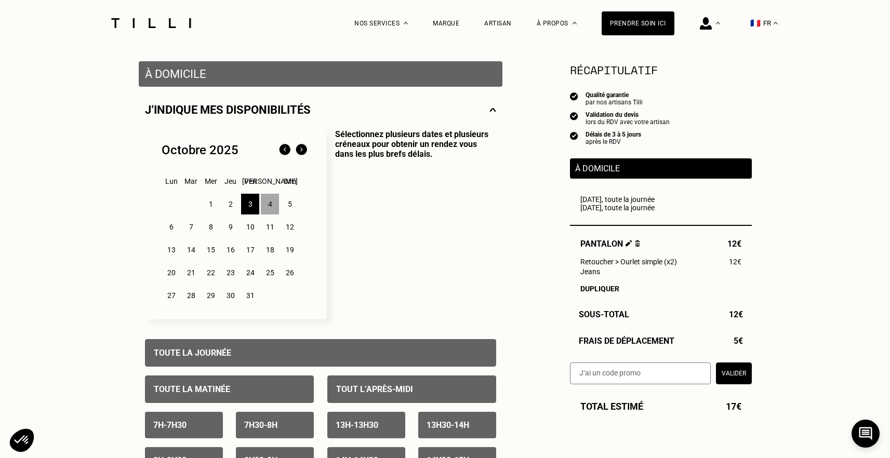
click at [164, 231] on div "6" at bounding box center [171, 227] width 18 height 21
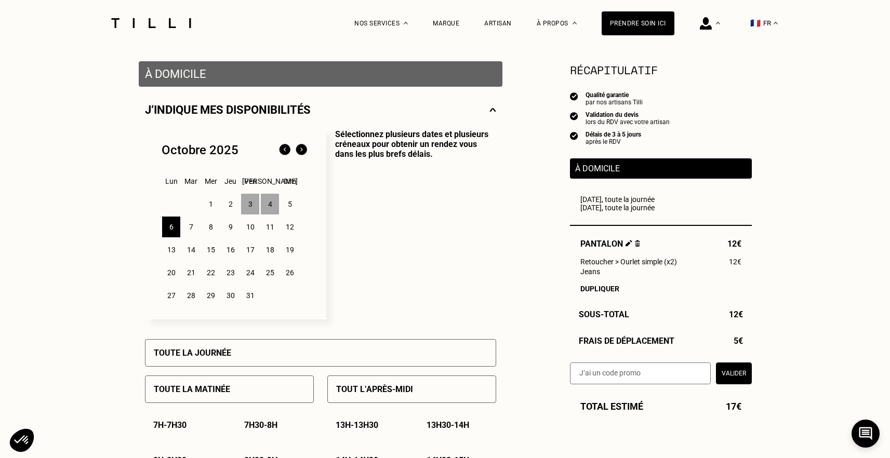
click at [187, 230] on div "7" at bounding box center [191, 227] width 18 height 21
click at [209, 230] on div "8" at bounding box center [211, 227] width 18 height 21
click at [174, 230] on div "6" at bounding box center [171, 227] width 18 height 21
click at [191, 229] on div "7" at bounding box center [191, 227] width 18 height 21
click at [173, 230] on div "6" at bounding box center [171, 227] width 18 height 21
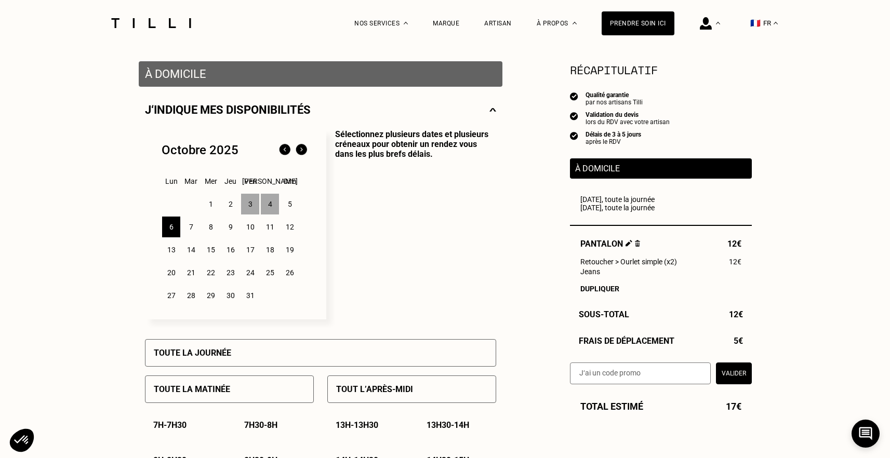
click at [235, 350] on div "Toute la journée" at bounding box center [320, 353] width 351 height 28
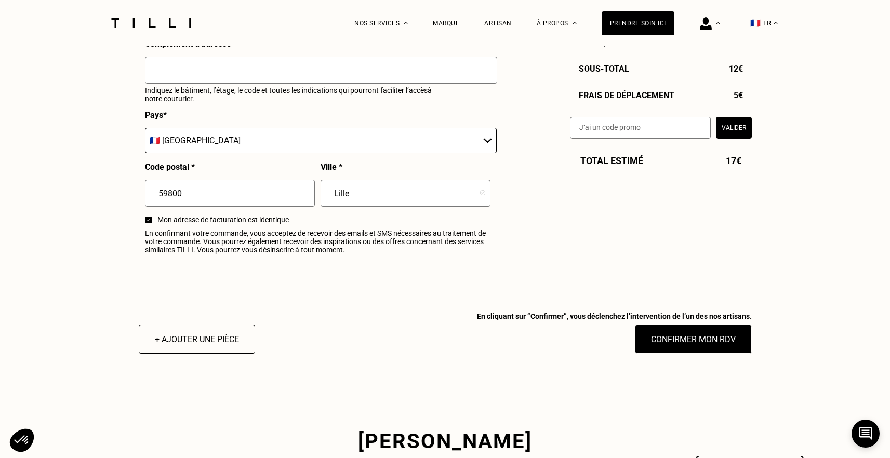
scroll to position [1238, 0]
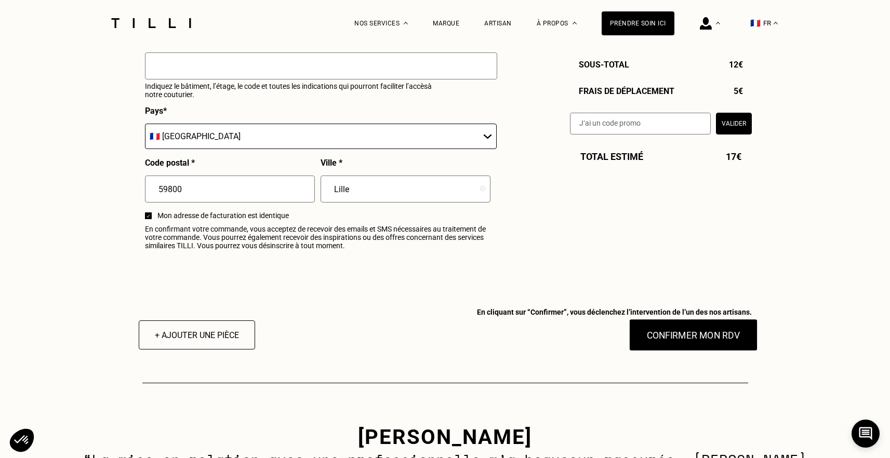
click at [683, 337] on button "Confirmer mon RDV" at bounding box center [693, 335] width 129 height 32
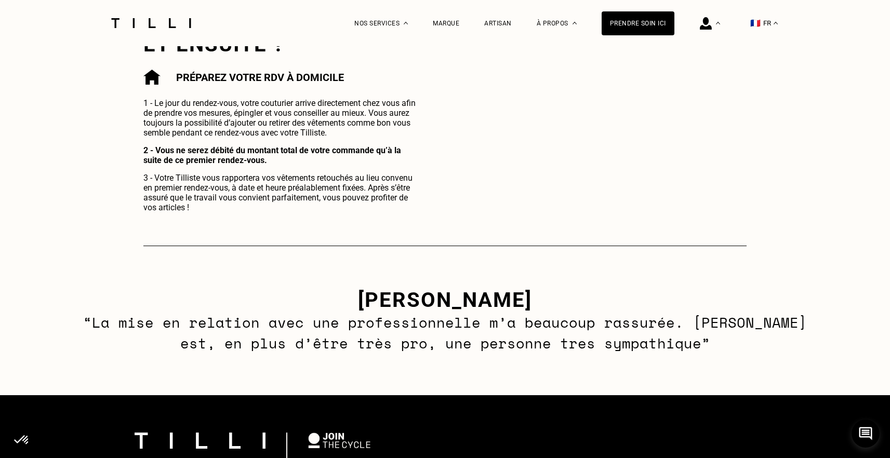
scroll to position [540, 0]
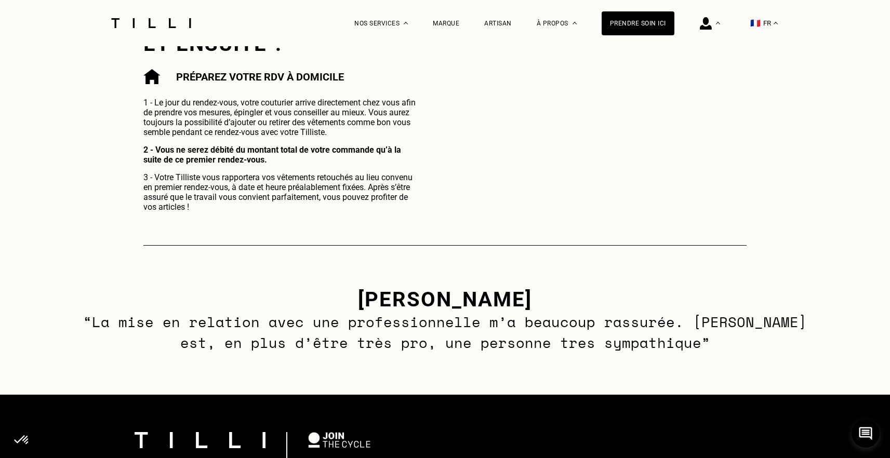
click at [463, 272] on div "[PERSON_NAME] - tilliste Mélina “La mise en relation avec une professionnelle m…" at bounding box center [445, 320] width 890 height 149
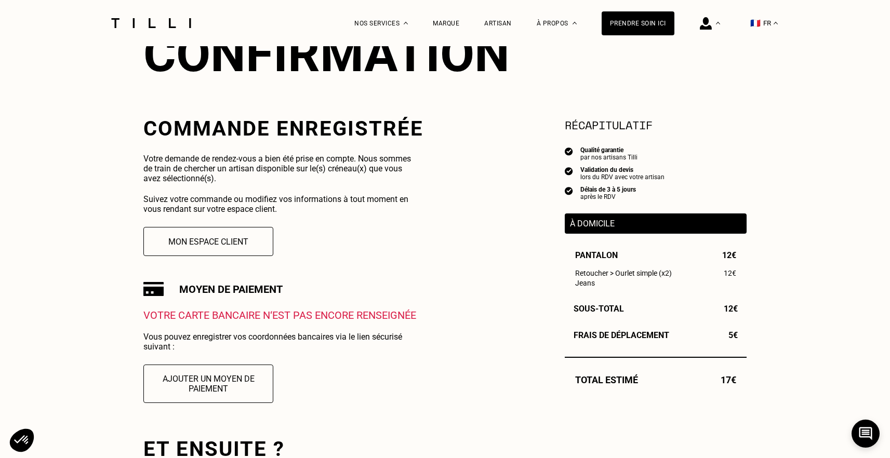
scroll to position [175, 0]
